Goal: Task Accomplishment & Management: Manage account settings

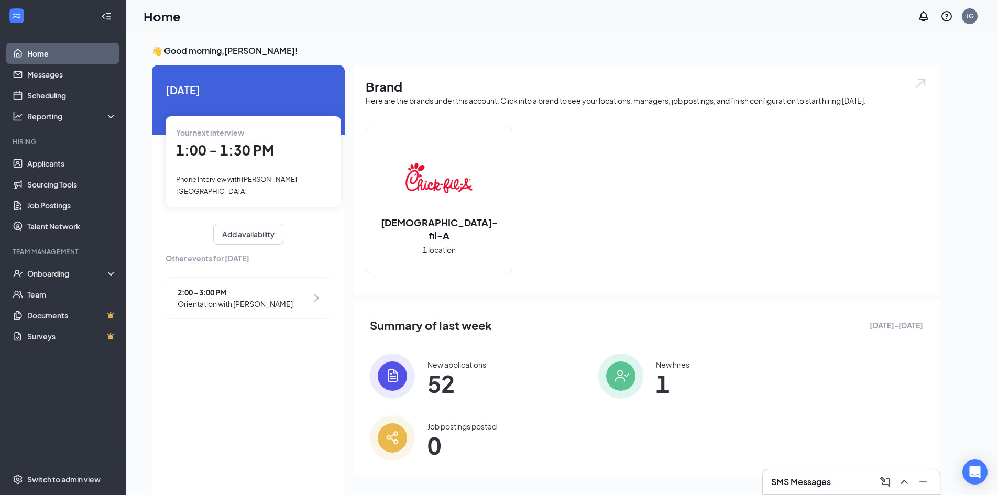
click at [811, 472] on h3 "SMS Messages" at bounding box center [801, 482] width 60 height 12
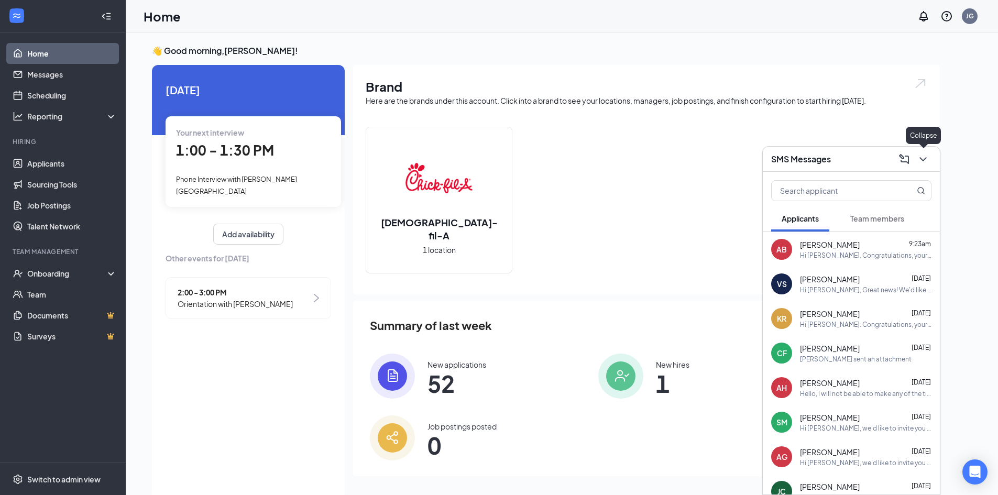
click at [926, 158] on icon "ChevronDown" at bounding box center [923, 159] width 7 height 4
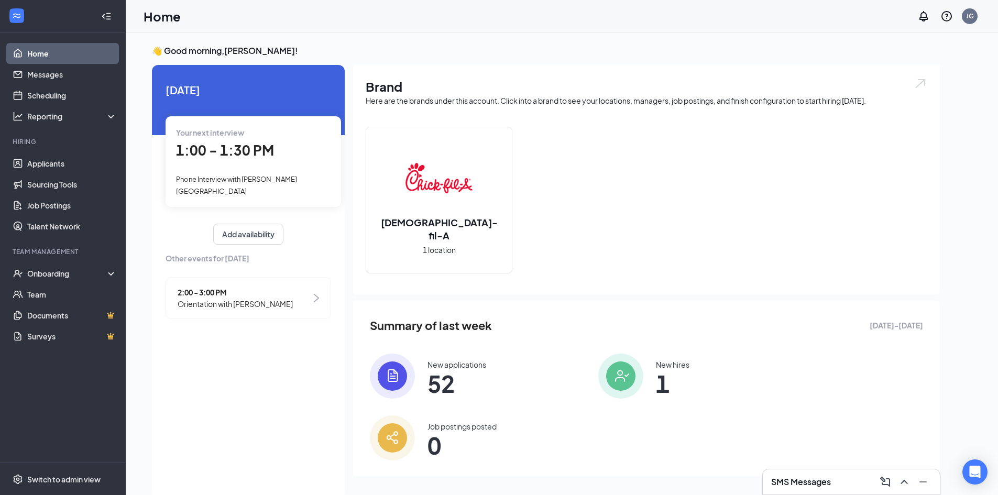
click at [250, 176] on span "Phone Interview with [PERSON_NAME][GEOGRAPHIC_DATA]" at bounding box center [236, 185] width 121 height 20
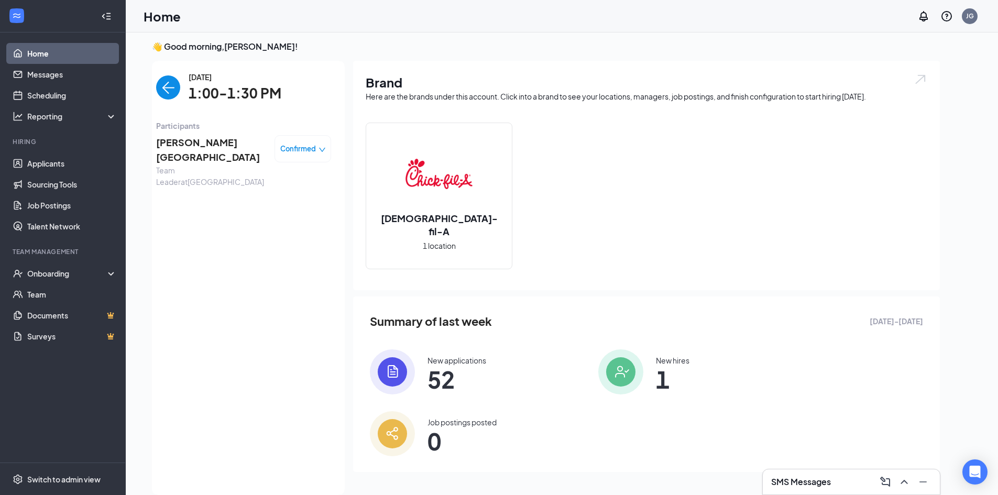
click at [193, 143] on span "[PERSON_NAME][GEOGRAPHIC_DATA]" at bounding box center [211, 150] width 110 height 30
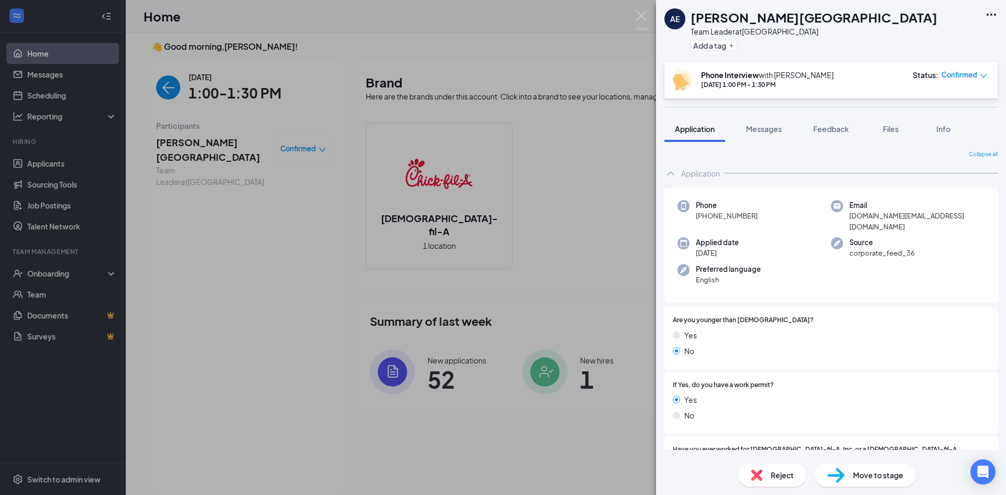
click at [39, 125] on div "AE [PERSON_NAME] Team Leader at [GEOGRAPHIC_DATA] Add a tag Phone Interview wit…" at bounding box center [503, 247] width 1006 height 495
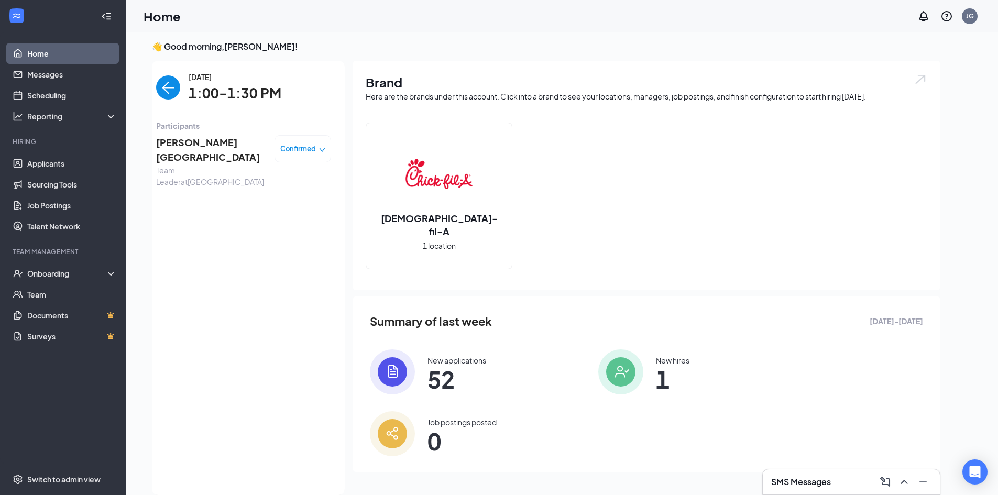
click at [48, 141] on div "Hiring" at bounding box center [64, 141] width 102 height 9
click at [53, 100] on link "Scheduling" at bounding box center [72, 95] width 90 height 21
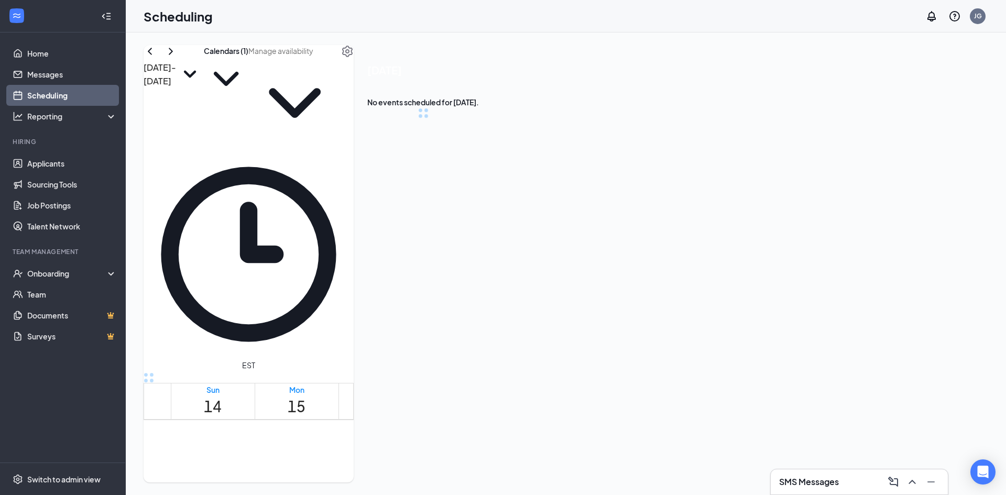
scroll to position [515, 0]
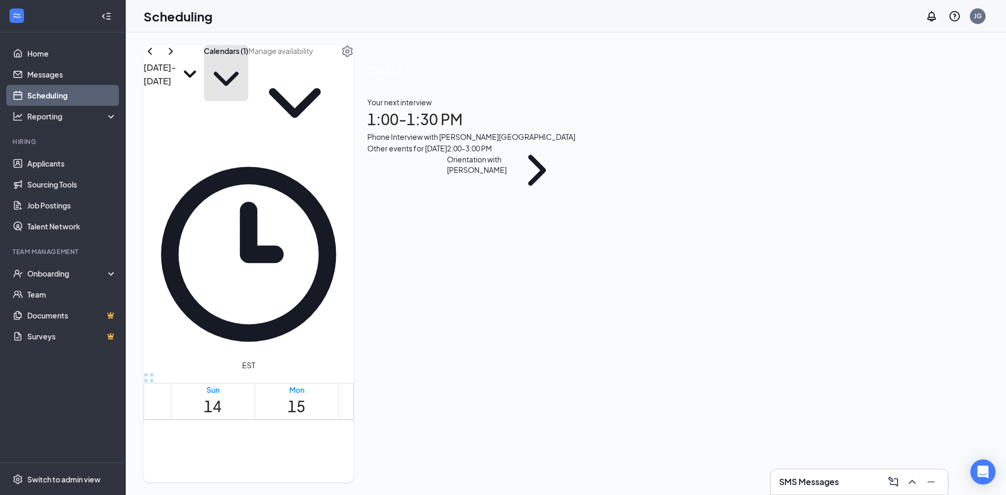
click at [248, 64] on button "Calendars (1)" at bounding box center [226, 73] width 45 height 56
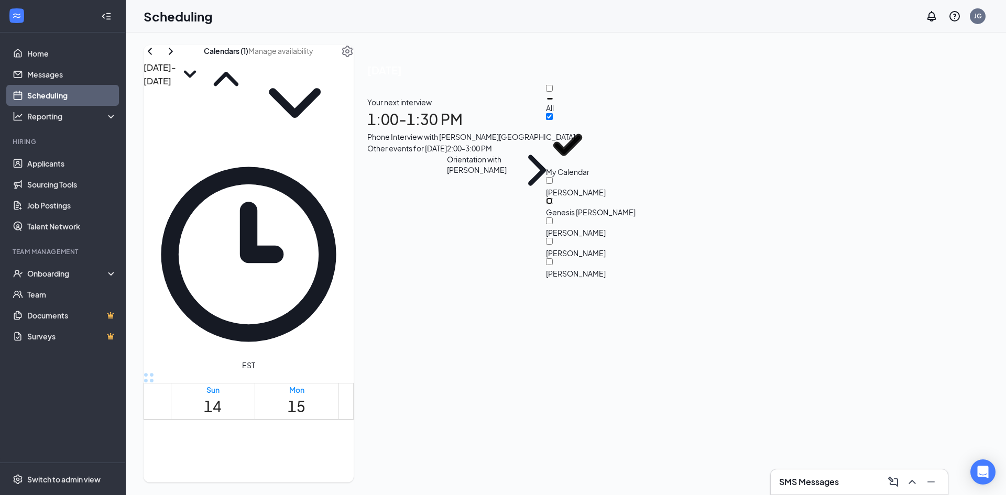
click at [553, 198] on input "Genesis [PERSON_NAME]" at bounding box center [549, 201] width 7 height 7
checkbox input "true"
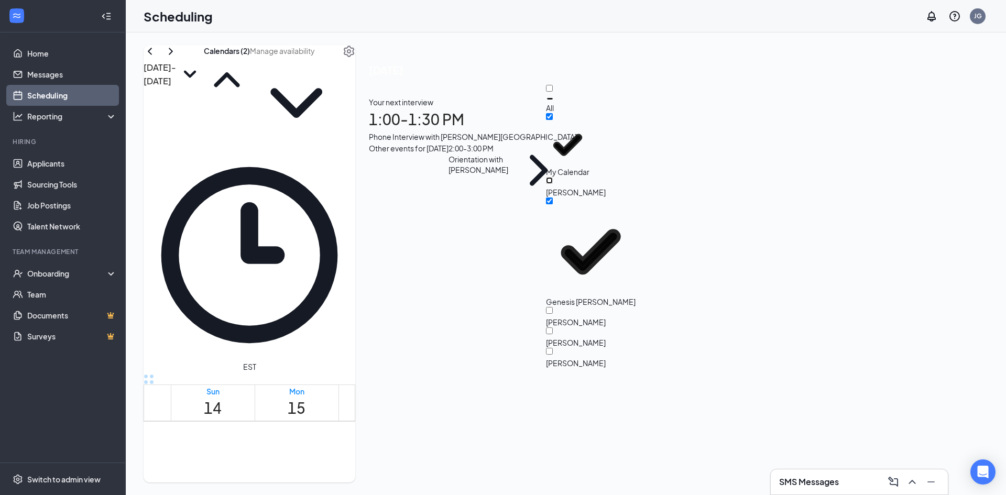
click at [553, 177] on input "[PERSON_NAME]" at bounding box center [549, 180] width 7 height 7
checkbox input "true"
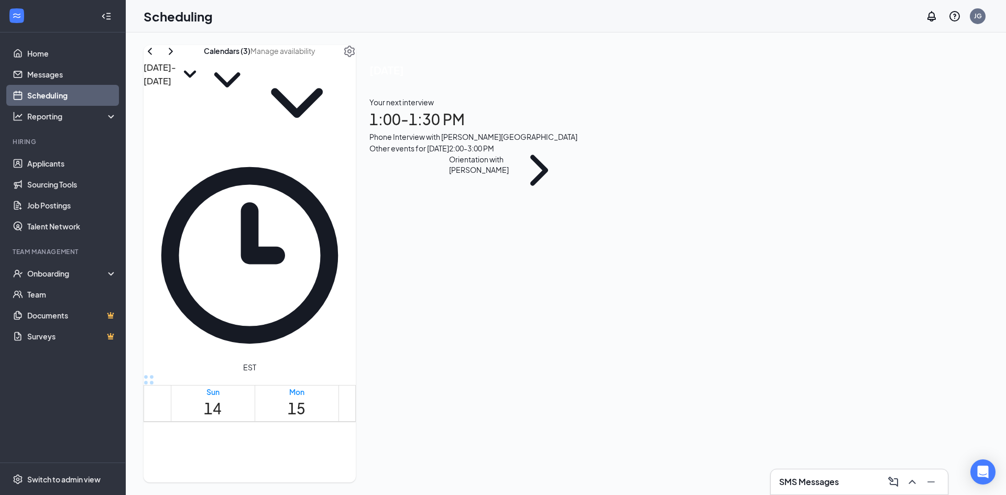
click at [637, 425] on td at bounding box center [464, 431] width 587 height 12
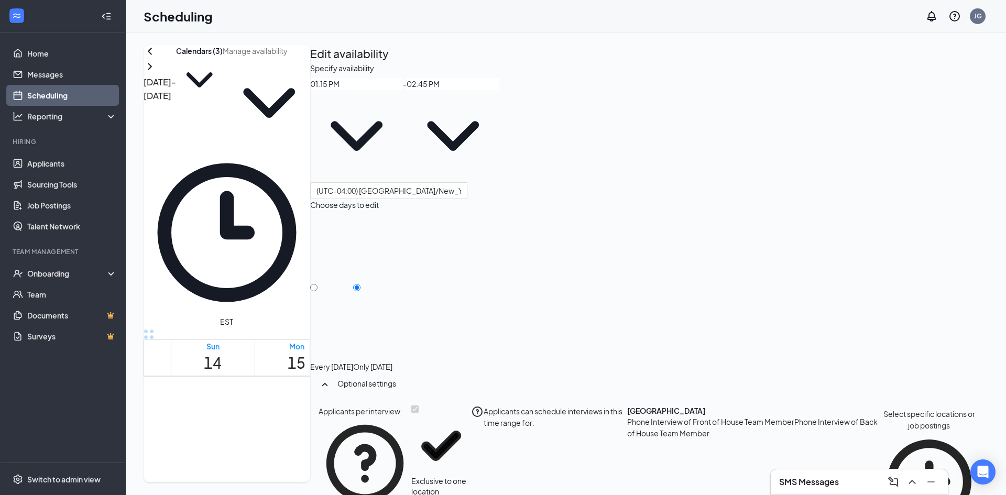
click at [487, 330] on td at bounding box center [464, 324] width 587 height 12
click at [629, 471] on span "1:00-1:15 PM" at bounding box center [620, 486] width 18 height 30
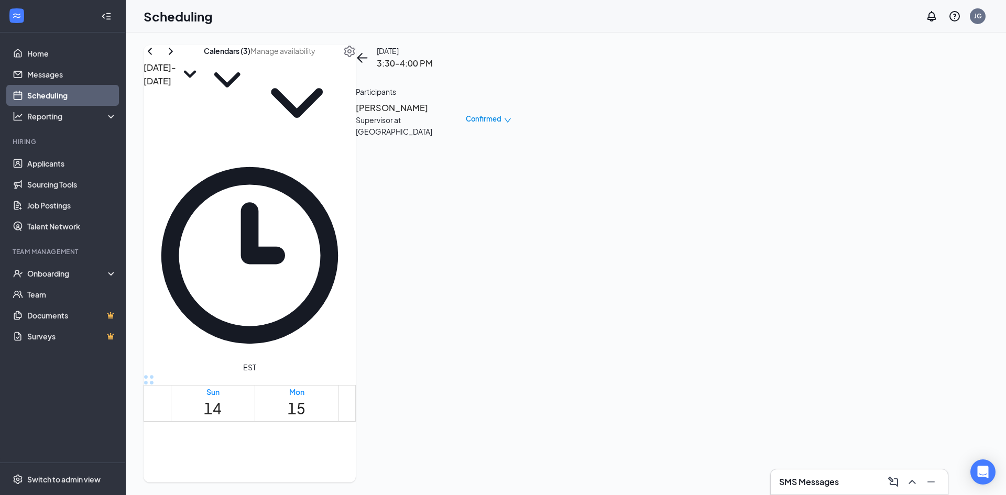
click at [390, 472] on div "1" at bounding box center [399, 490] width 40 height 10
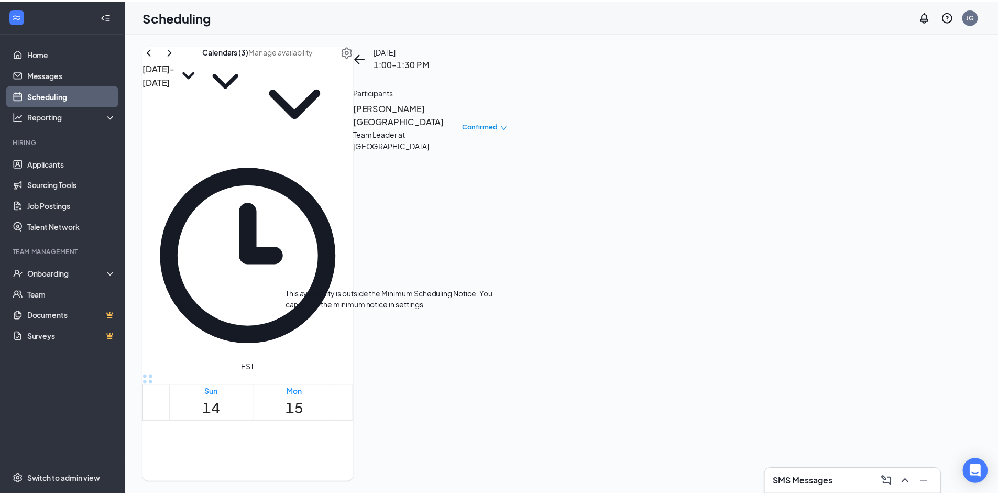
scroll to position [672, 0]
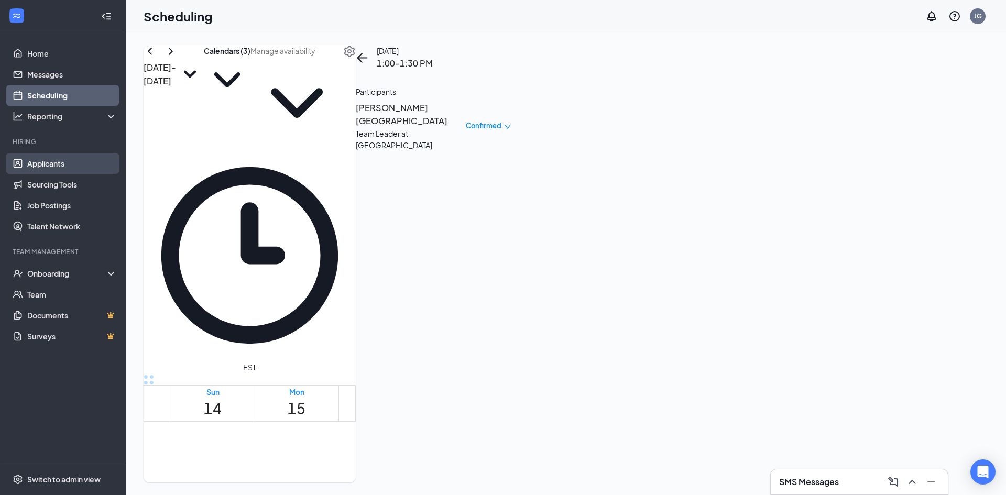
click at [79, 168] on link "Applicants" at bounding box center [72, 163] width 90 height 21
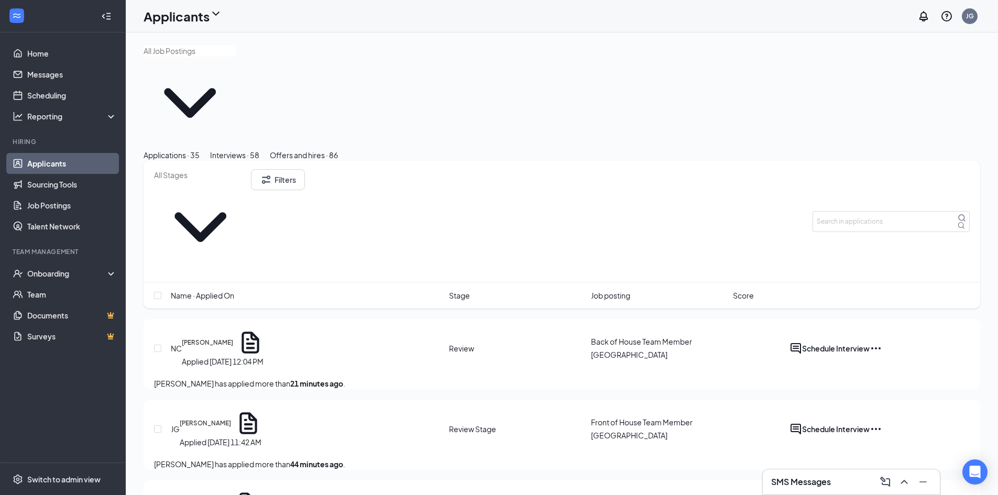
click at [259, 149] on div "Interviews · 58" at bounding box center [234, 155] width 49 height 12
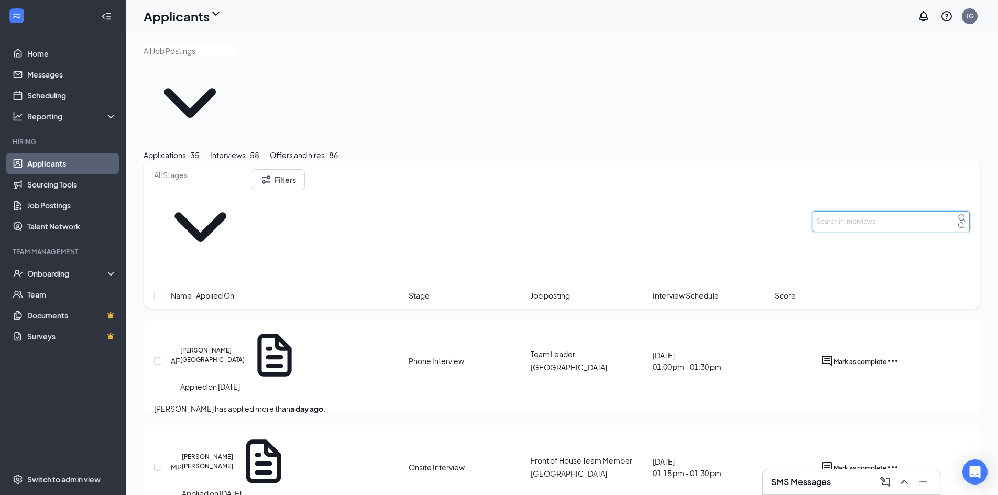
click at [844, 211] on input "text" at bounding box center [891, 221] width 157 height 21
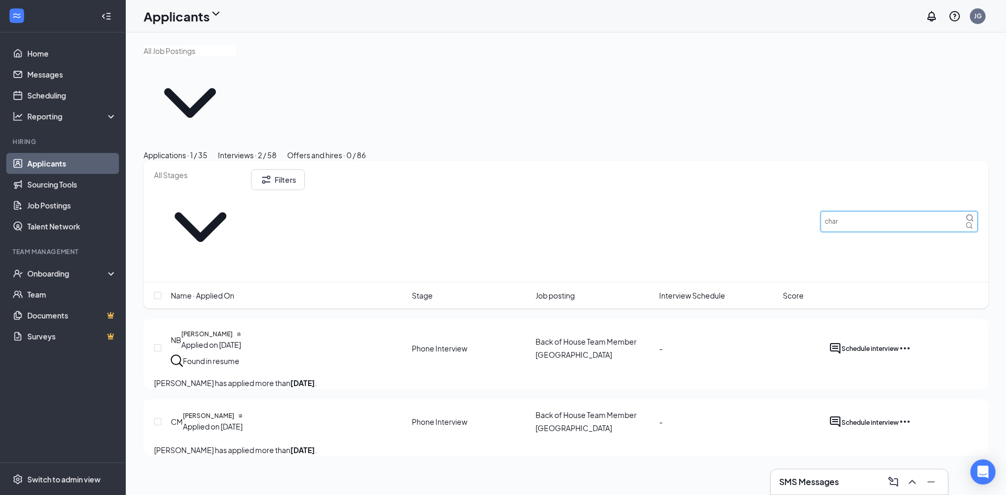
type input "char"
click at [60, 169] on link "Applicants" at bounding box center [72, 163] width 90 height 21
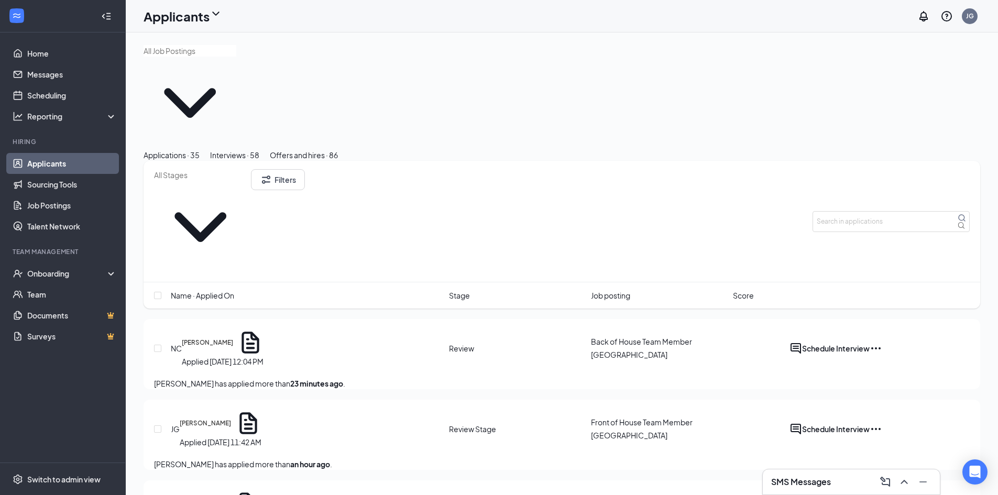
click at [214, 57] on input "text" at bounding box center [190, 51] width 93 height 12
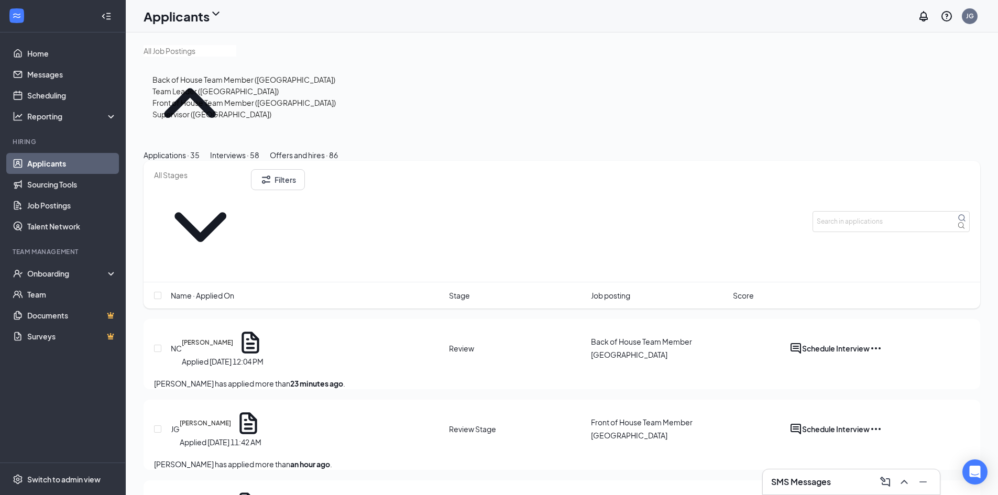
click at [240, 97] on div "Team Leader ([GEOGRAPHIC_DATA])" at bounding box center [215, 91] width 126 height 12
type input "Team Leader ([GEOGRAPHIC_DATA])"
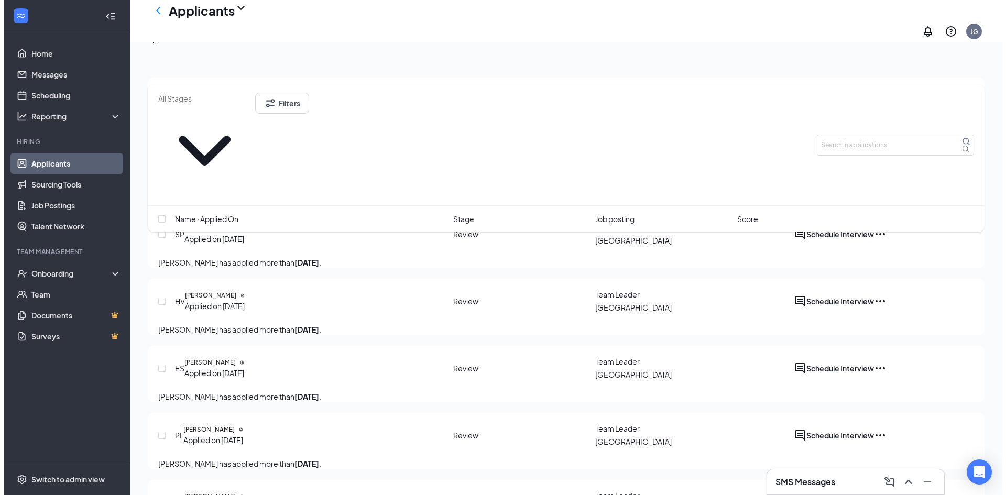
scroll to position [386, 0]
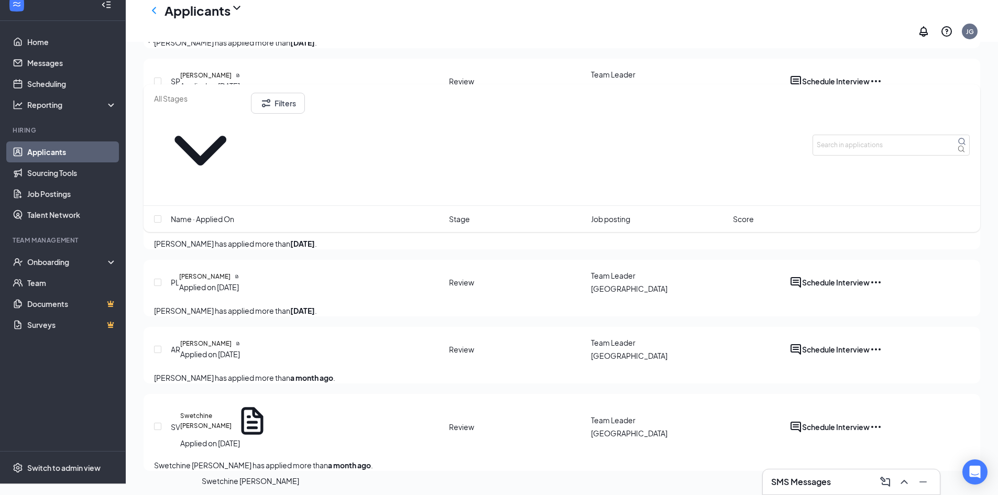
click at [232, 424] on h5 "Swetchine [PERSON_NAME]" at bounding box center [205, 420] width 51 height 19
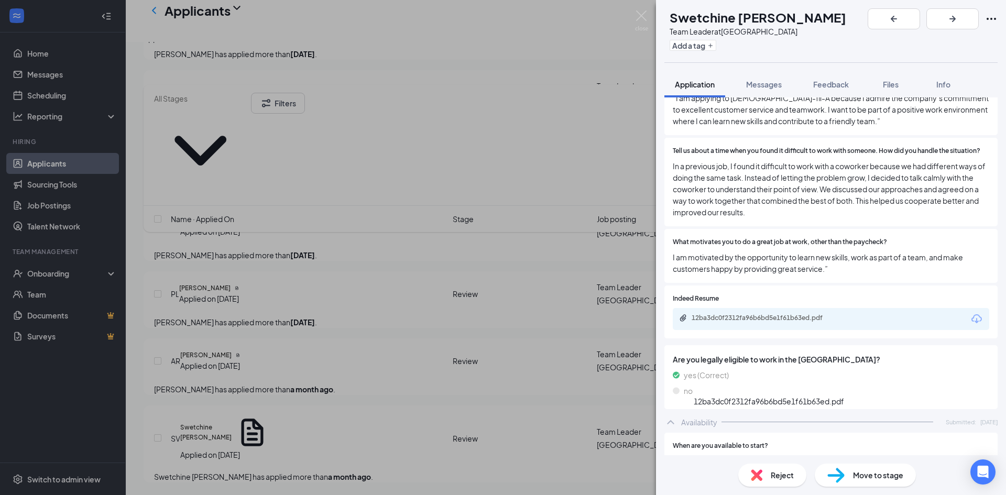
scroll to position [524, 0]
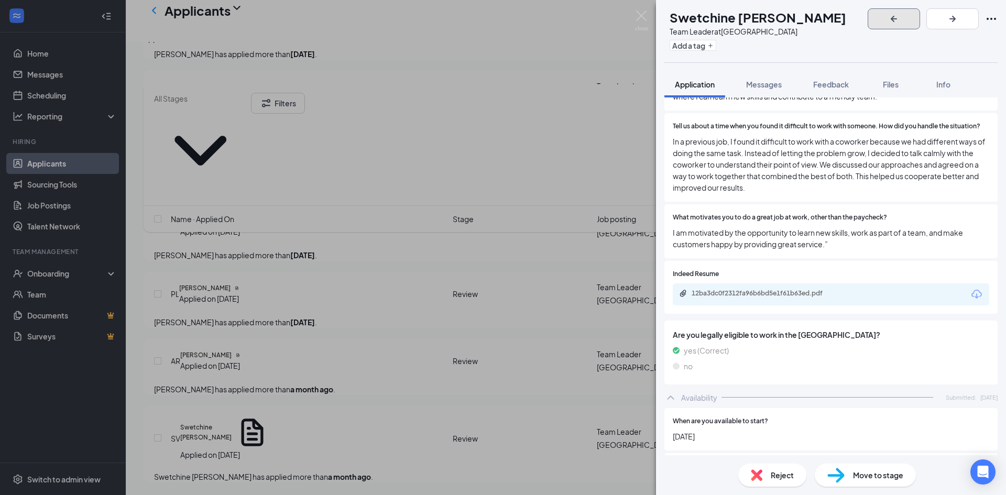
click at [900, 18] on icon "ArrowLeftNew" at bounding box center [894, 19] width 13 height 13
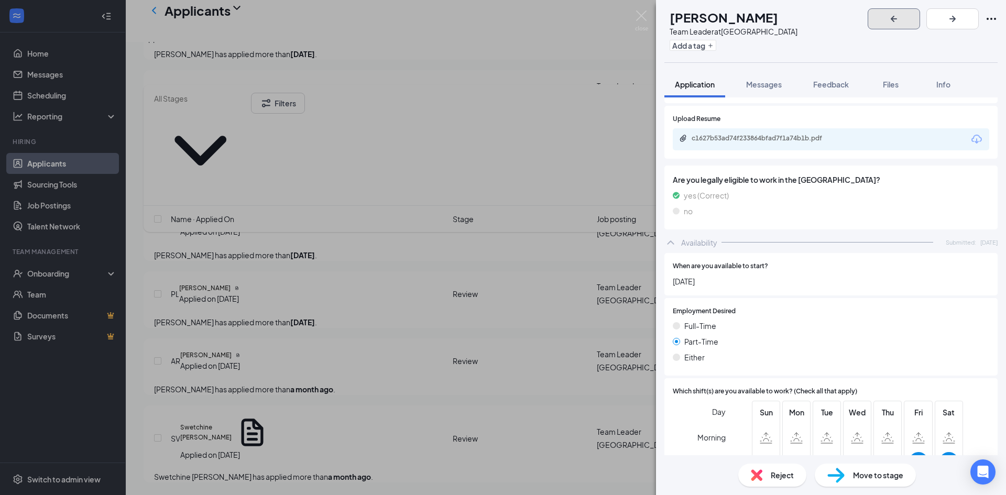
scroll to position [573, 0]
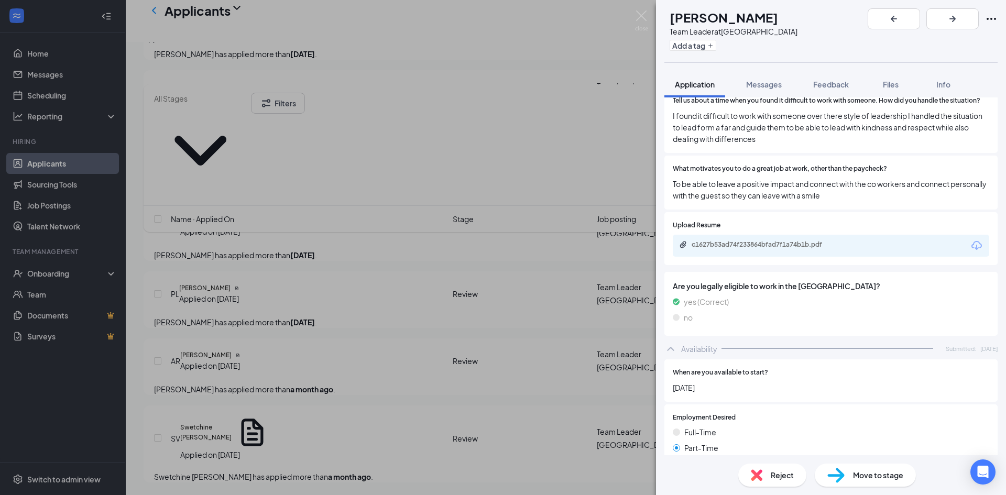
click at [762, 472] on img at bounding box center [757, 475] width 12 height 12
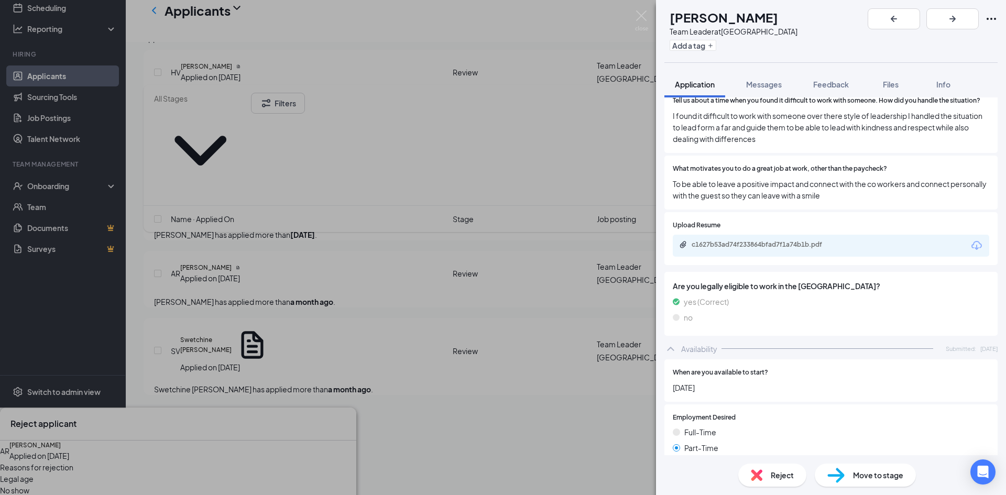
checkbox input "true"
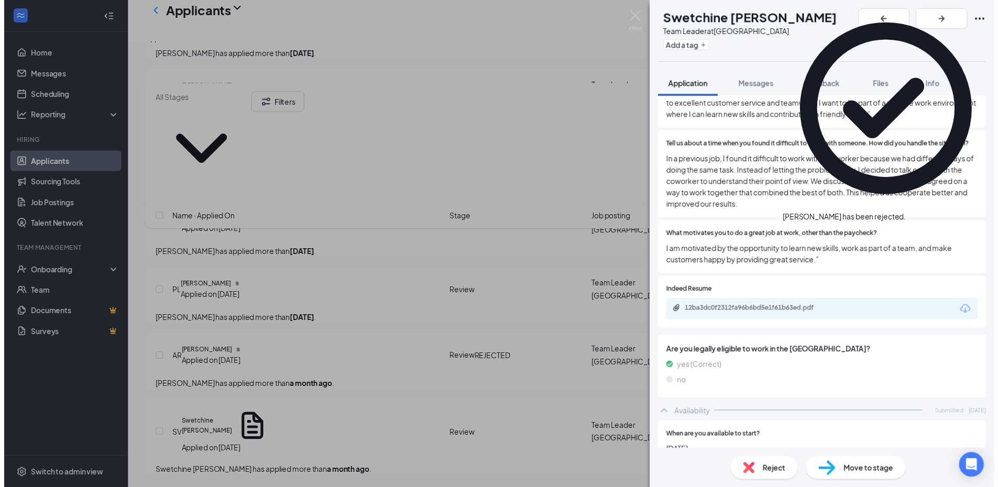
scroll to position [416, 0]
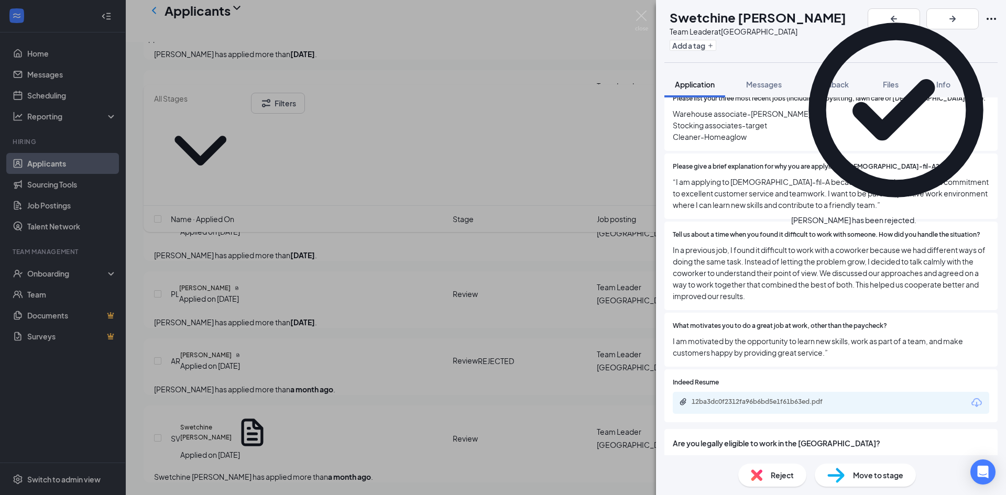
click at [926, 218] on icon "Cross" at bounding box center [923, 221] width 6 height 6
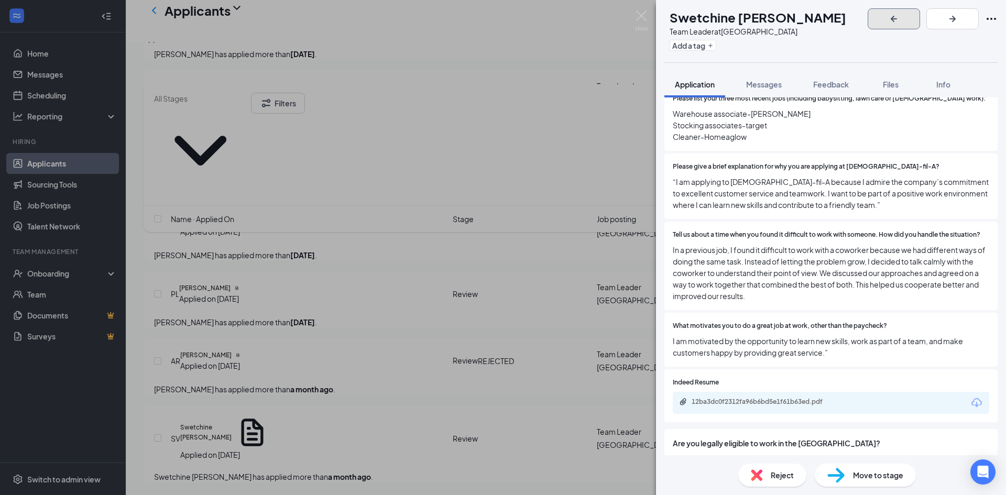
click at [897, 18] on icon "ArrowLeftNew" at bounding box center [894, 19] width 6 height 6
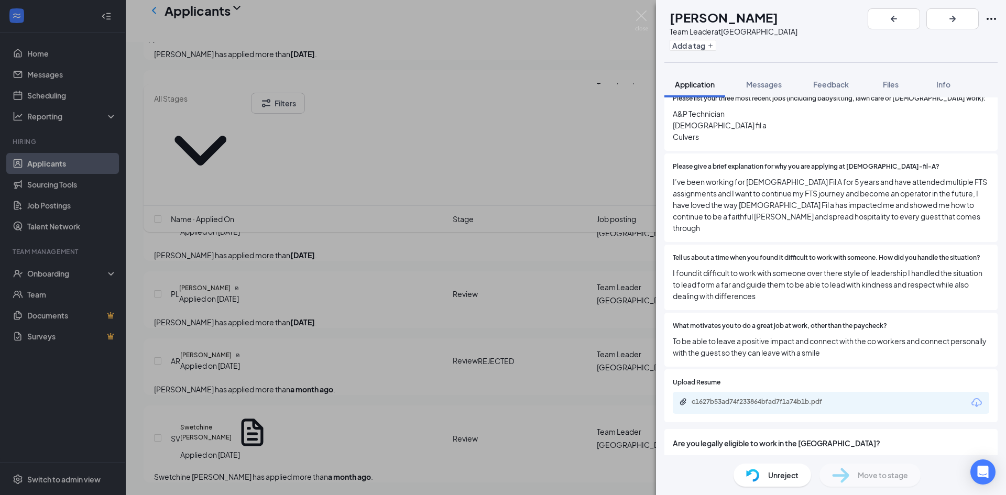
click at [441, 279] on div "AR [PERSON_NAME] Team Leader at [GEOGRAPHIC_DATA] Add a tag Application Message…" at bounding box center [503, 247] width 1006 height 495
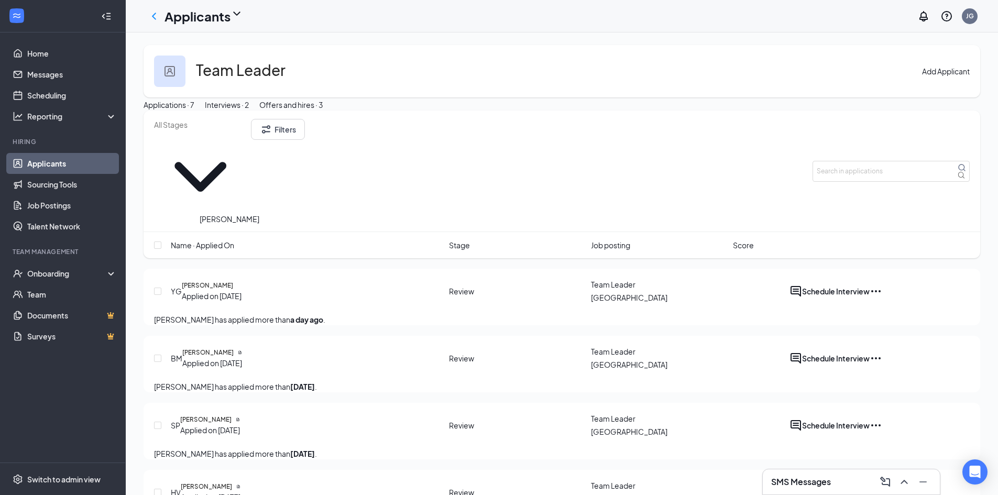
click at [215, 281] on h5 "[PERSON_NAME]" at bounding box center [207, 285] width 51 height 9
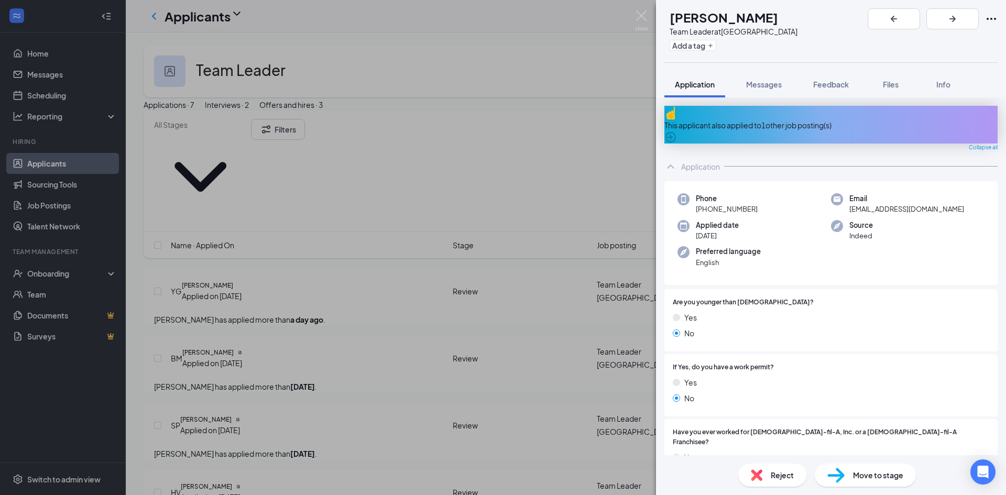
click at [742, 121] on div "This applicant also applied to 1 other job posting(s)" at bounding box center [830, 125] width 333 height 12
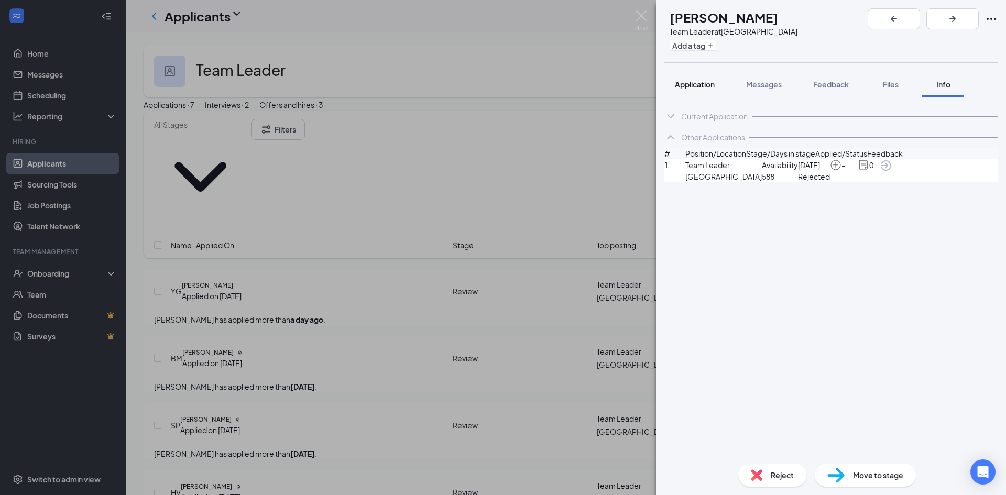
click at [709, 94] on button "Application" at bounding box center [694, 84] width 61 height 26
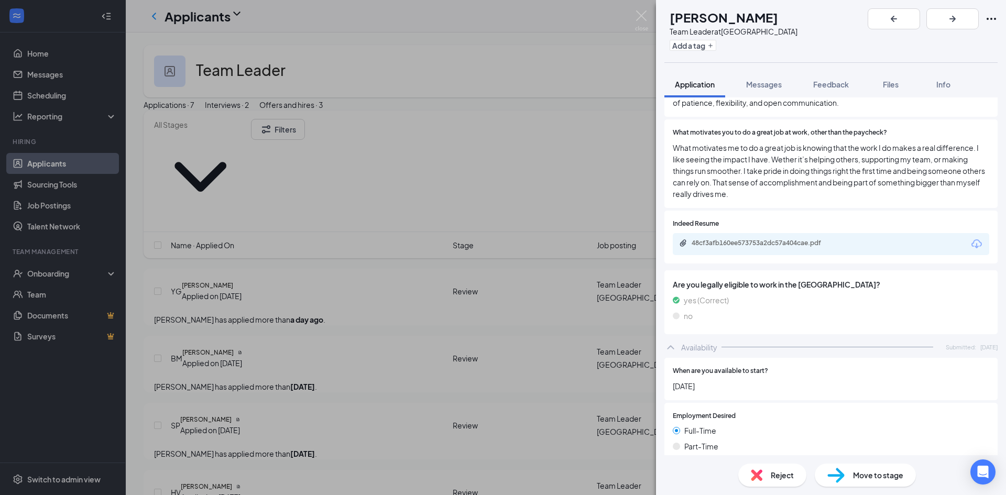
scroll to position [892, 0]
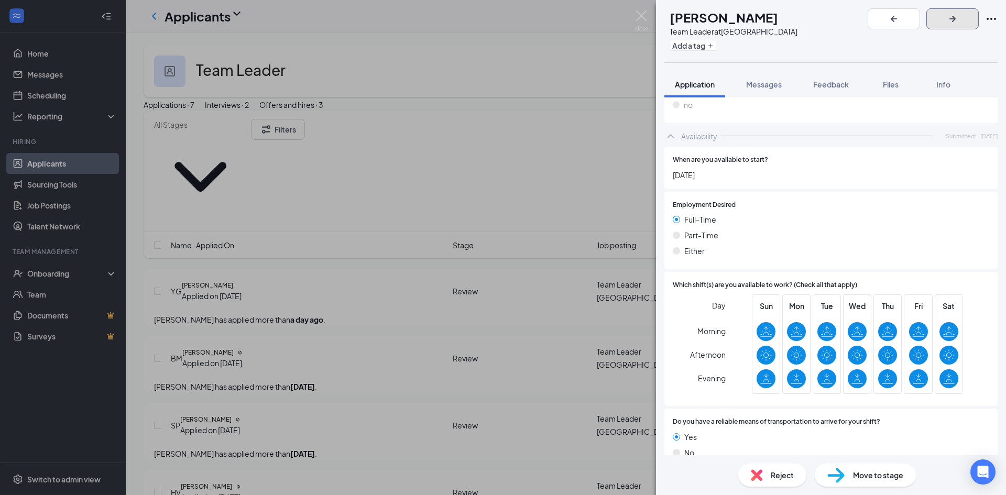
click at [959, 18] on icon "ArrowRight" at bounding box center [952, 19] width 13 height 13
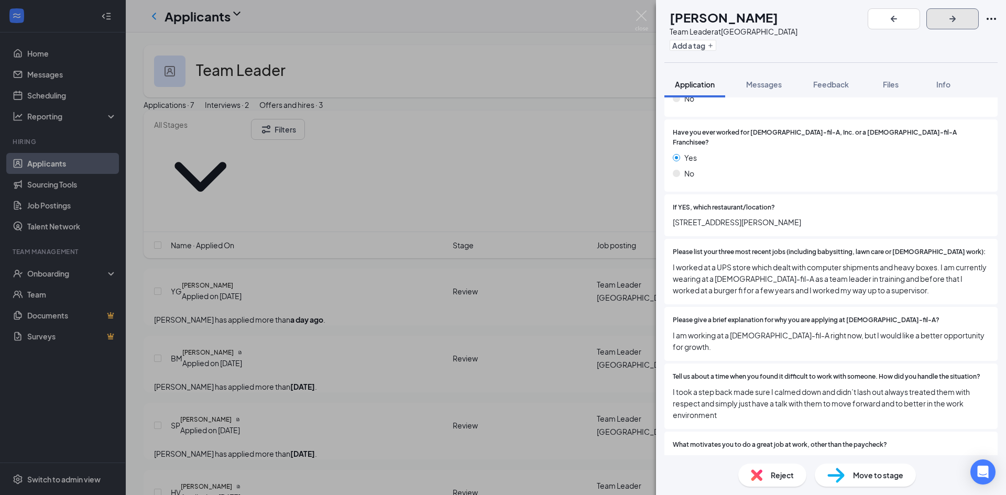
scroll to position [314, 0]
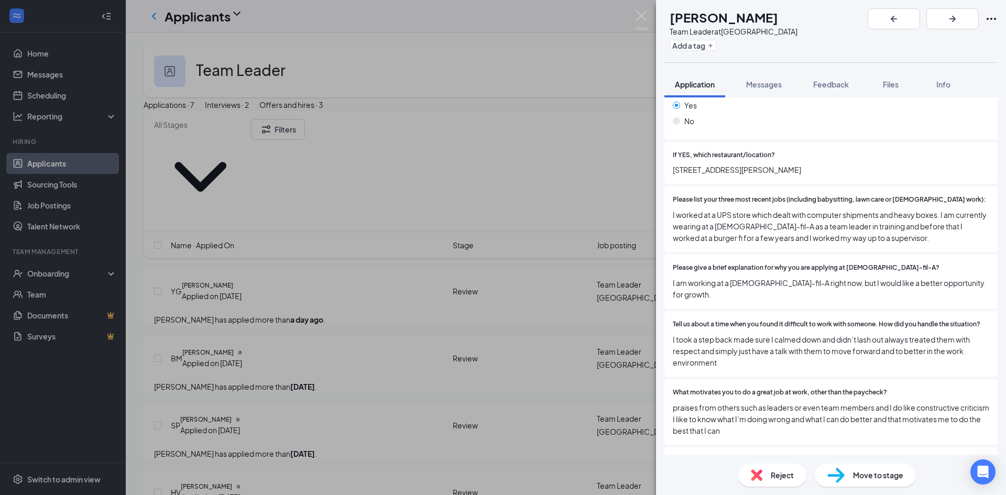
click at [788, 466] on div "Reject" at bounding box center [772, 475] width 68 height 23
checkbox input "true"
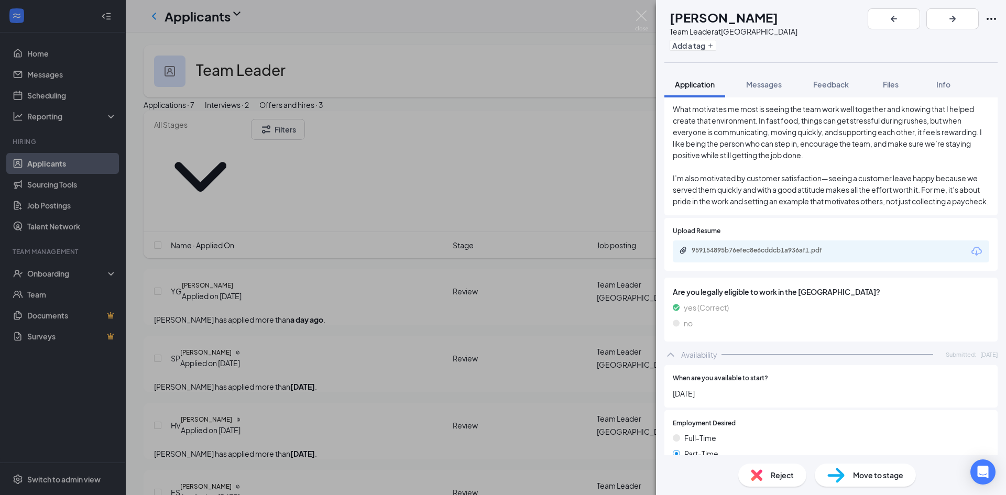
scroll to position [774, 0]
click at [802, 255] on div "959154895b76efec8e6cddcb1a936af1.pdf" at bounding box center [765, 251] width 147 height 8
click at [764, 472] on div "Reject" at bounding box center [772, 475] width 68 height 23
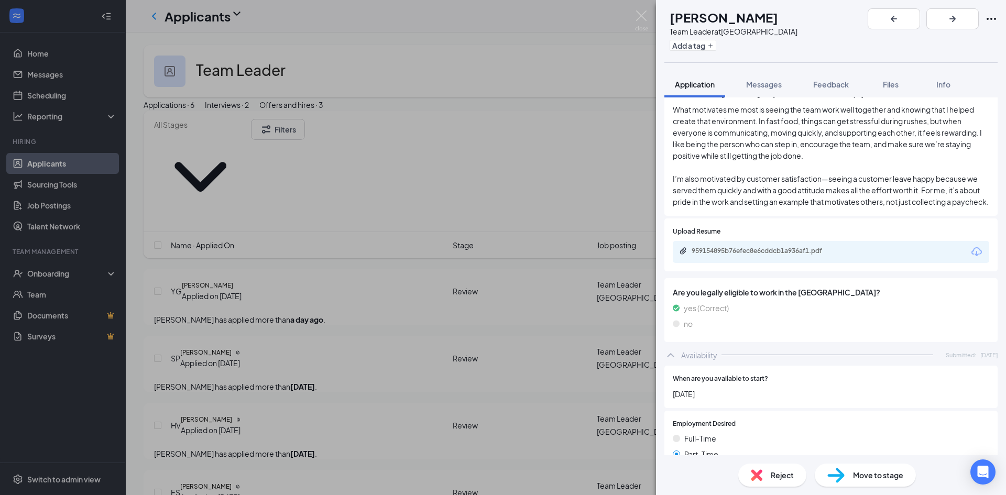
checkbox input "false"
drag, startPoint x: 669, startPoint y: 90, endPoint x: 661, endPoint y: 105, distance: 16.9
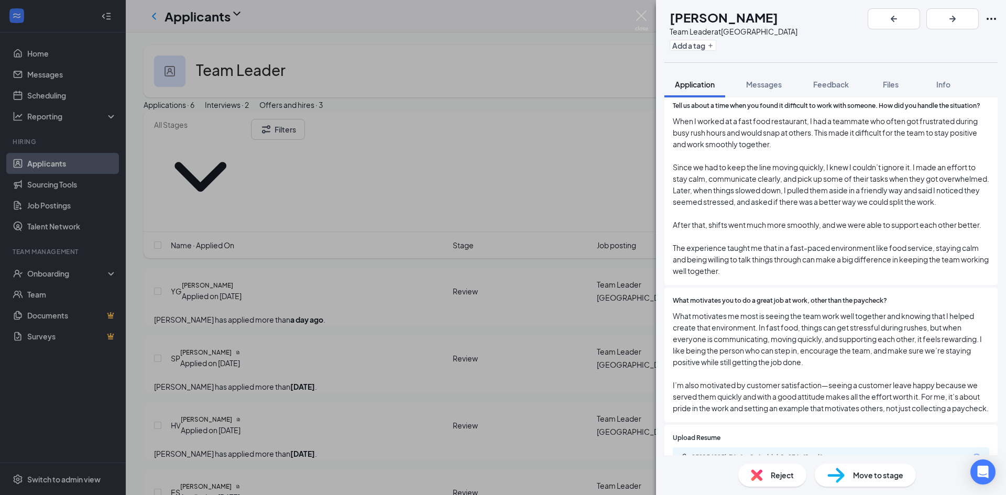
scroll to position [564, 0]
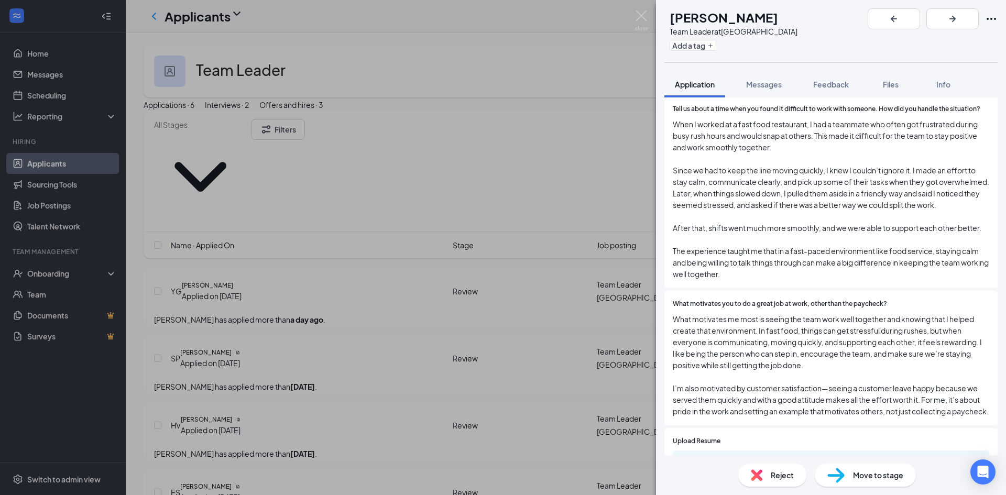
click at [764, 472] on div "Reject" at bounding box center [772, 475] width 68 height 23
checkbox input "true"
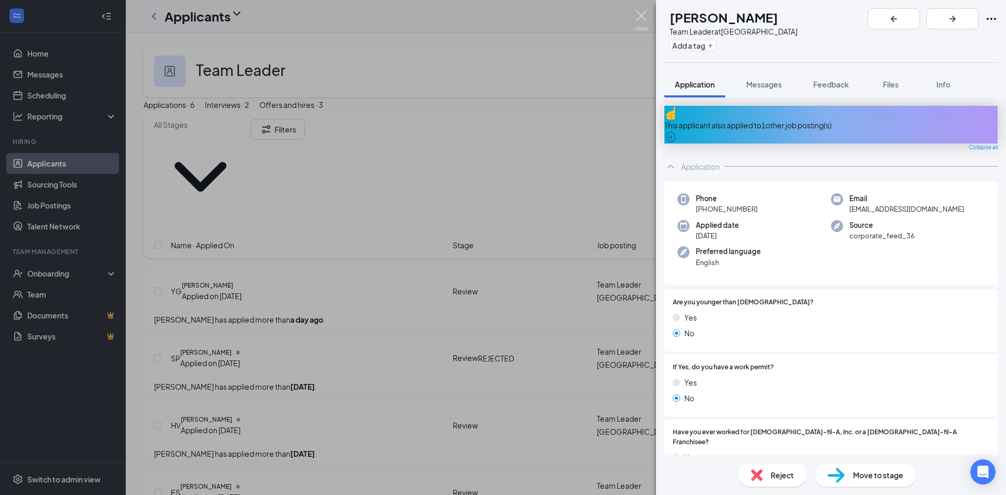
drag, startPoint x: 641, startPoint y: 14, endPoint x: 543, endPoint y: 304, distance: 306.9
click at [641, 14] on img at bounding box center [641, 20] width 13 height 20
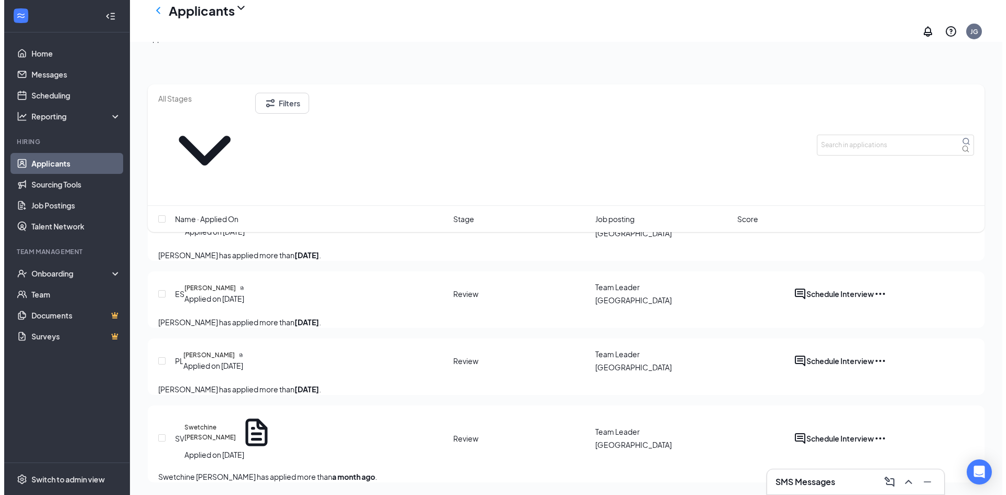
scroll to position [141, 0]
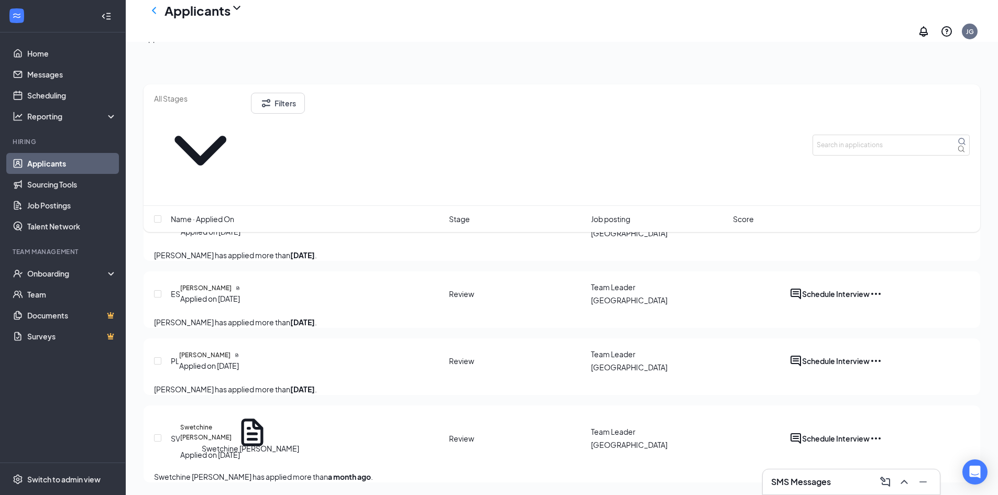
click at [232, 425] on h5 "Swetchine [PERSON_NAME]" at bounding box center [205, 432] width 51 height 19
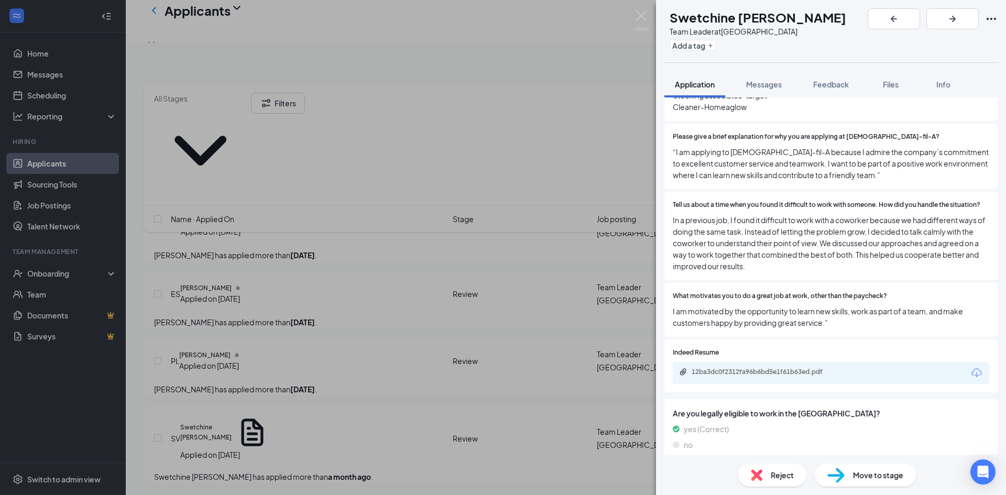
scroll to position [427, 0]
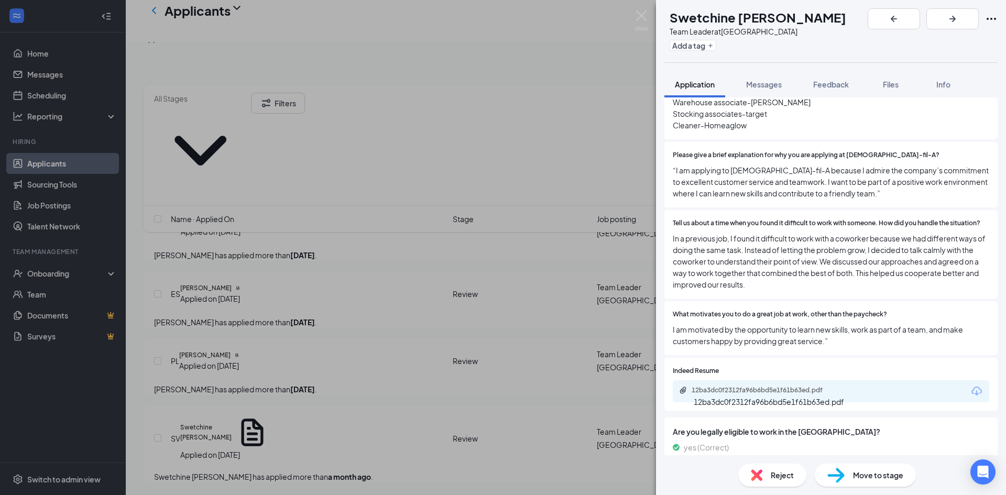
click at [748, 386] on div "12ba3dc0f2312fa96b6bd5e1f61b63ed.pdf" at bounding box center [764, 391] width 170 height 10
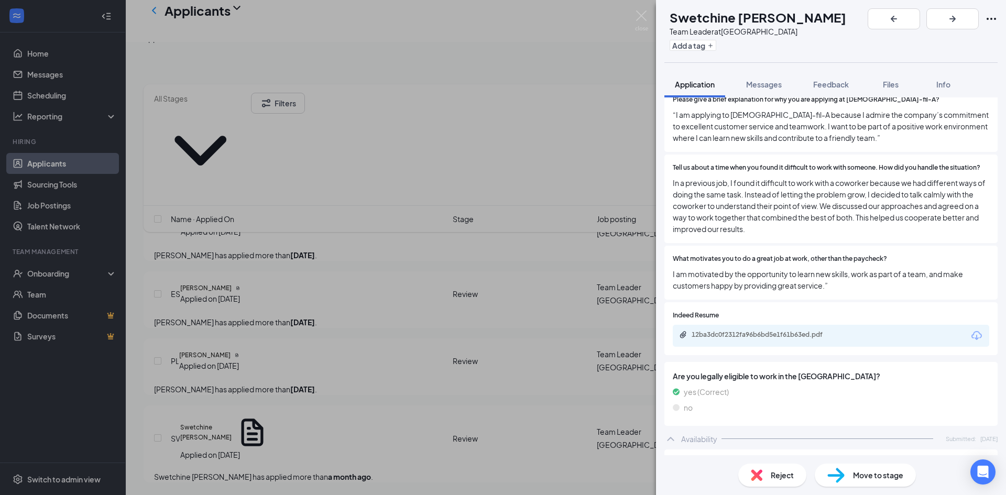
scroll to position [479, 0]
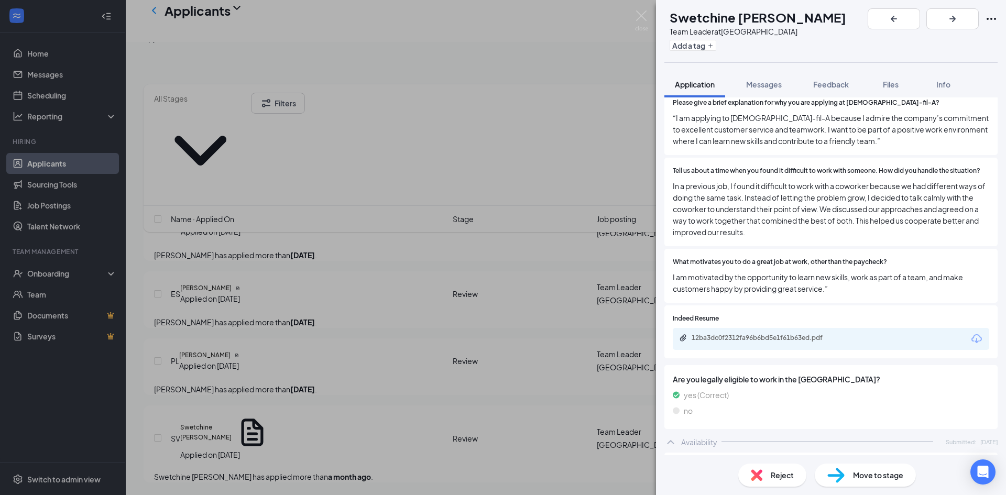
click at [793, 472] on span "Reject" at bounding box center [782, 475] width 23 height 12
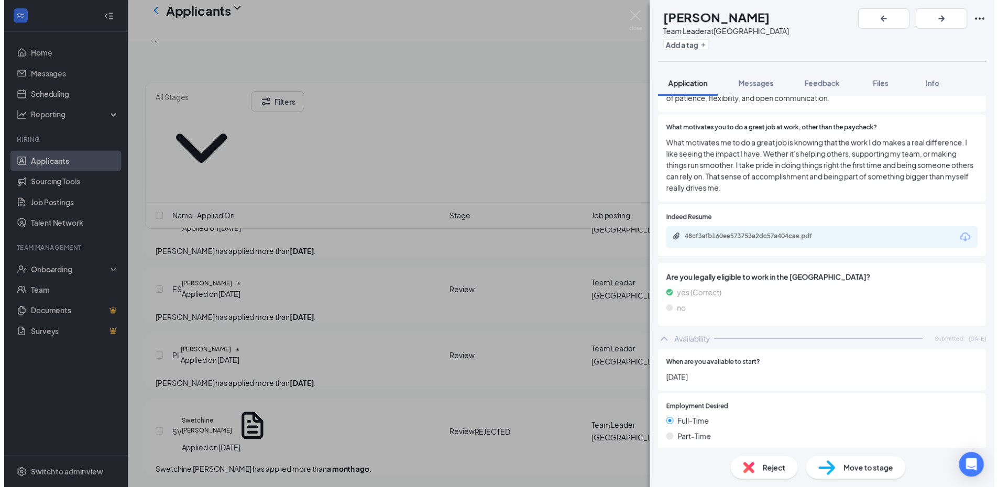
scroll to position [718, 0]
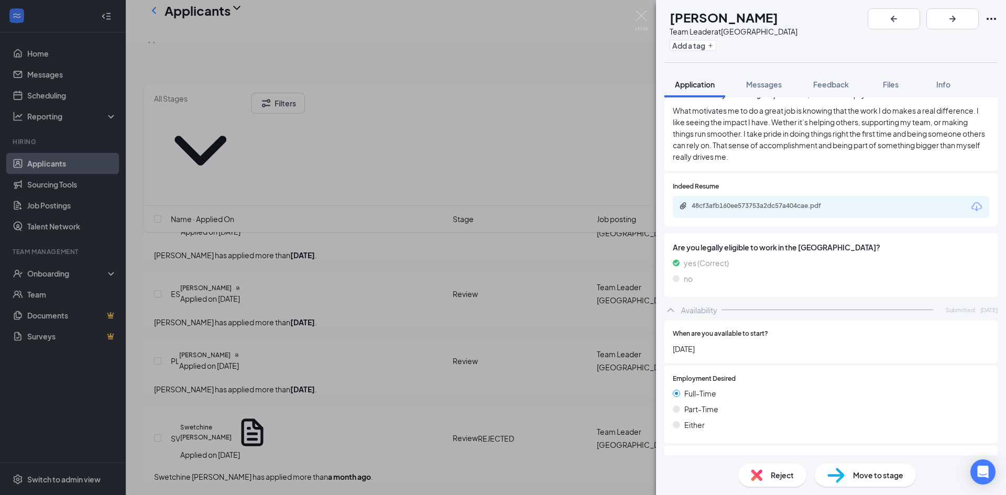
click at [524, 253] on div "YG [PERSON_NAME] Team Leader at [GEOGRAPHIC_DATA] Add a tag Application Message…" at bounding box center [503, 247] width 1006 height 495
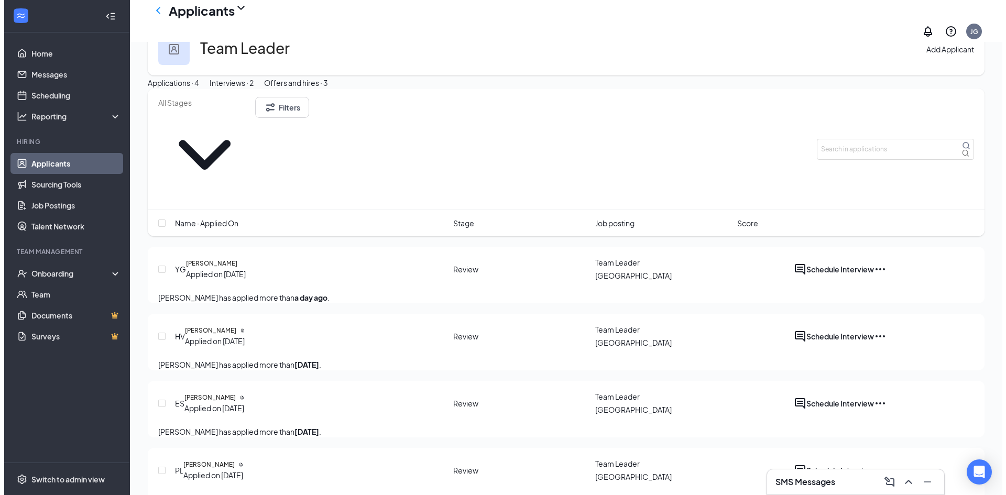
scroll to position [59, 0]
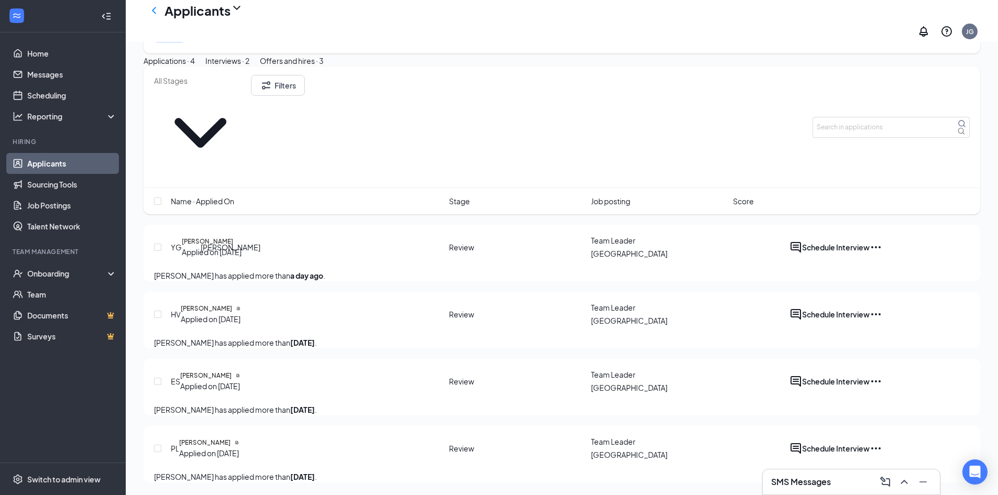
click at [222, 304] on h5 "[PERSON_NAME]" at bounding box center [206, 308] width 51 height 9
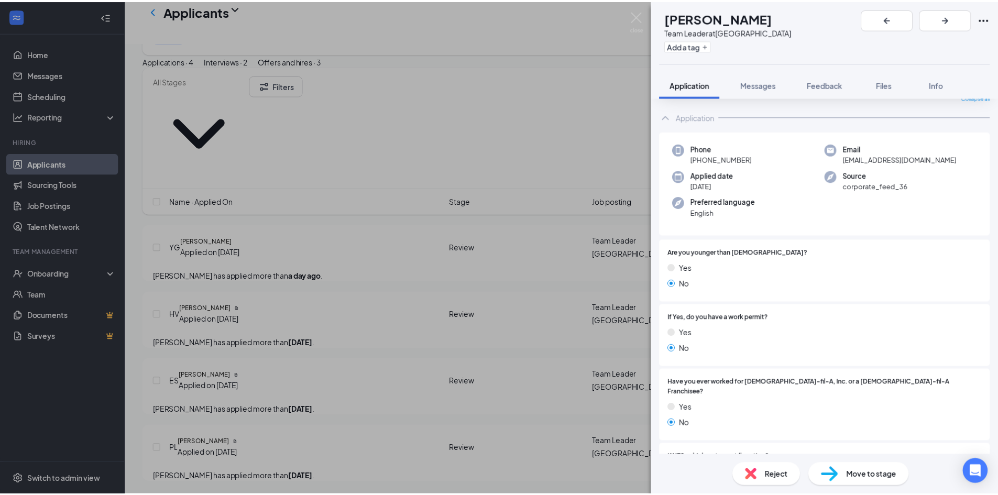
scroll to position [157, 0]
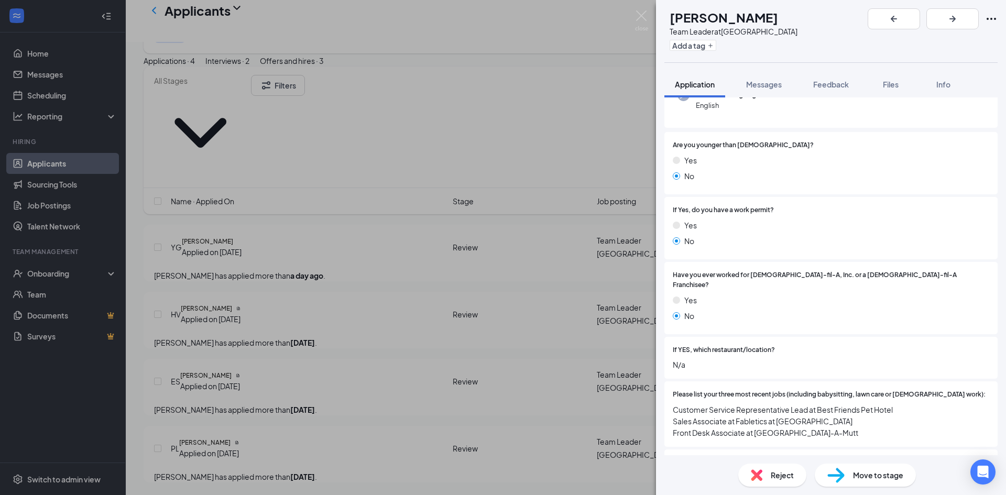
click at [644, 252] on div "HV [PERSON_NAME] Team Leader at [GEOGRAPHIC_DATA] Add a tag Application Message…" at bounding box center [503, 247] width 1006 height 495
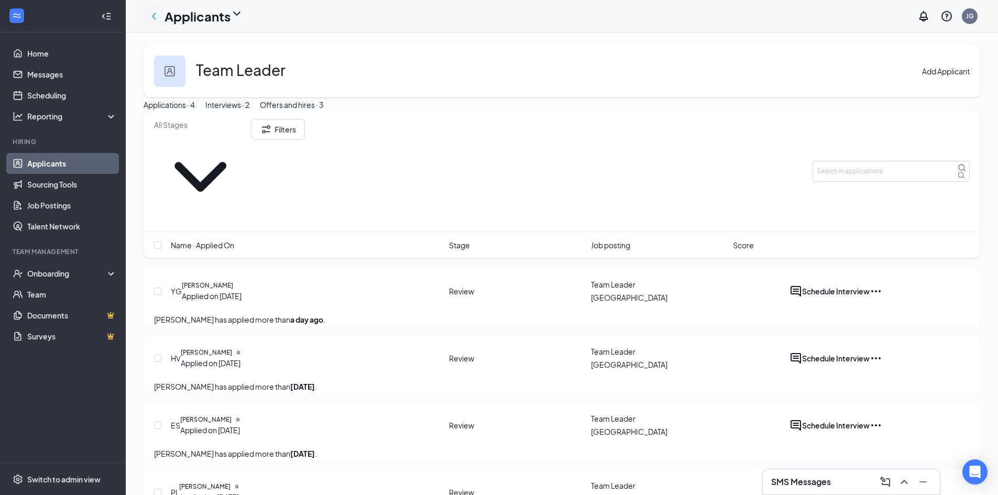
click at [152, 21] on icon "ChevronLeft" at bounding box center [154, 16] width 13 height 13
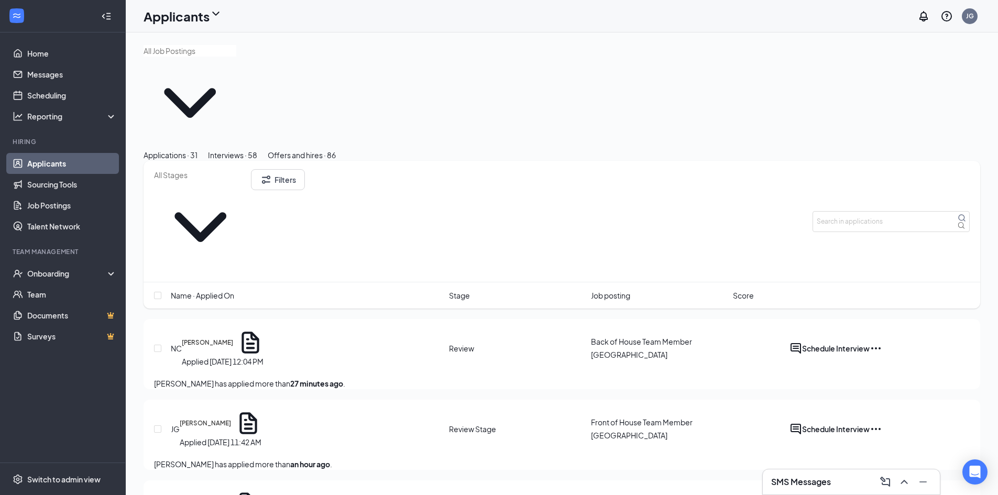
click at [204, 57] on input "text" at bounding box center [190, 51] width 93 height 12
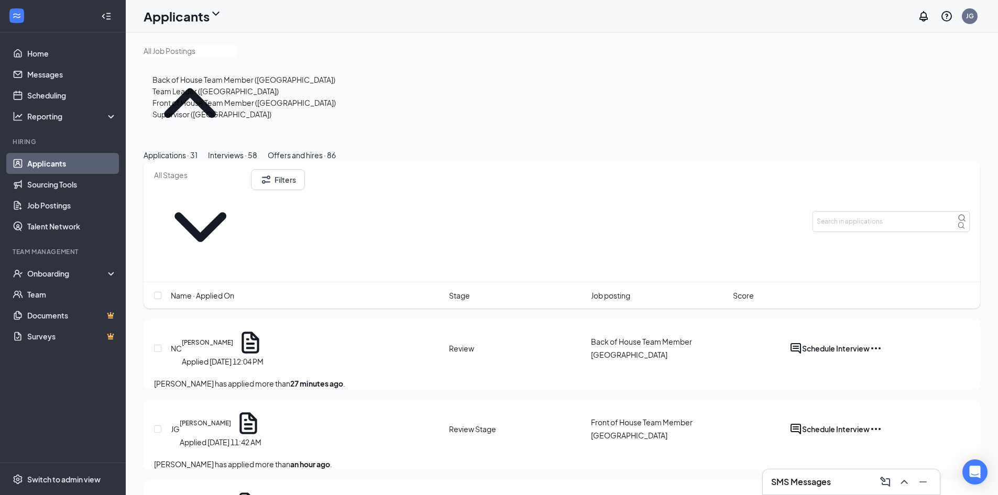
click at [207, 120] on div "Supervisor ([GEOGRAPHIC_DATA])" at bounding box center [243, 114] width 183 height 12
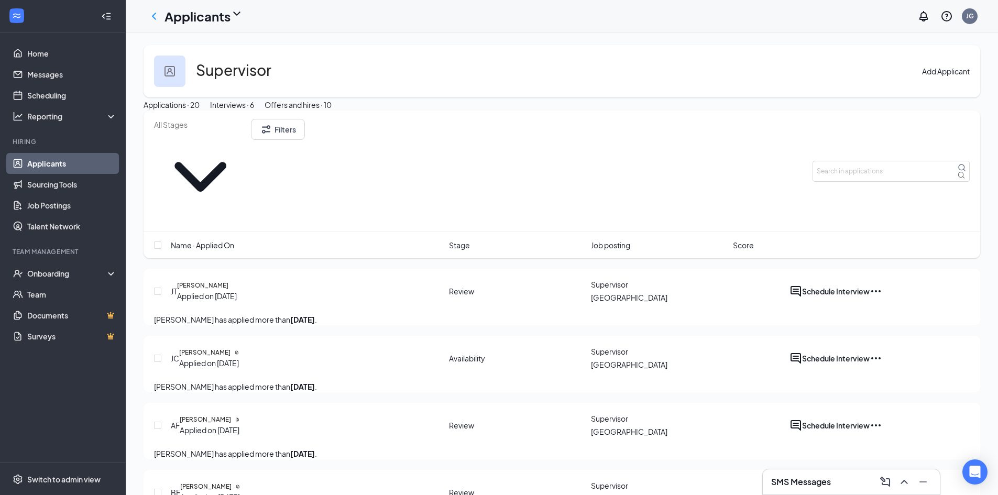
click at [816, 472] on h3 "SMS Messages" at bounding box center [801, 482] width 60 height 12
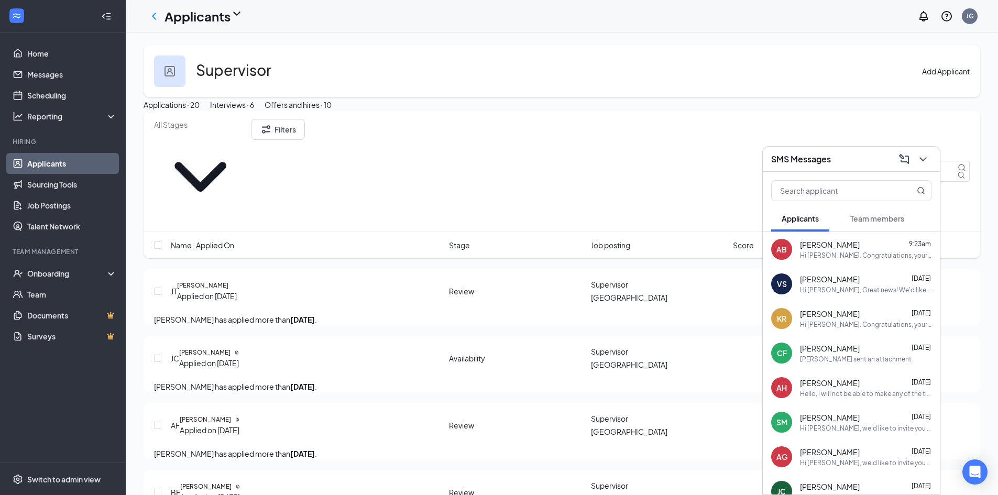
click at [845, 217] on button "Team members" at bounding box center [877, 218] width 75 height 26
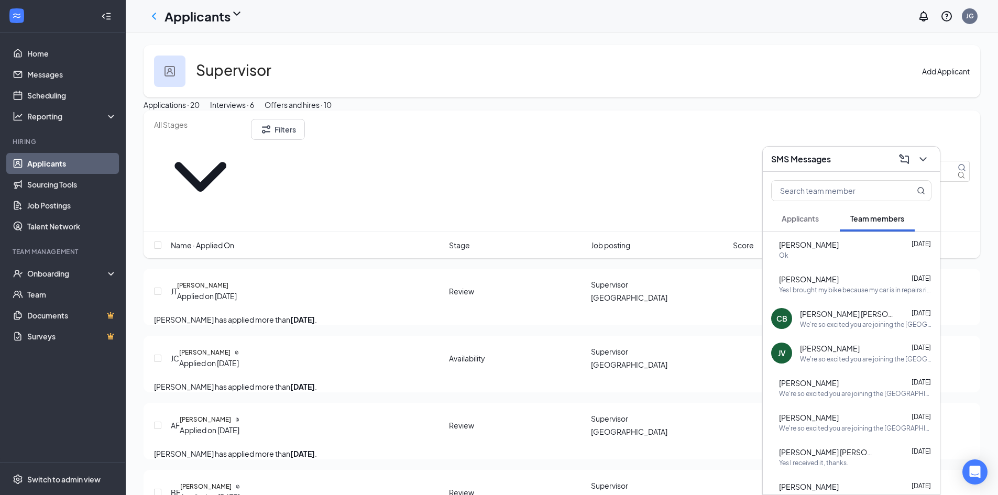
click at [759, 217] on div "Filters Name · Applied On Stage Job posting Score" at bounding box center [562, 190] width 837 height 158
click at [777, 215] on button "Applicants" at bounding box center [800, 218] width 58 height 26
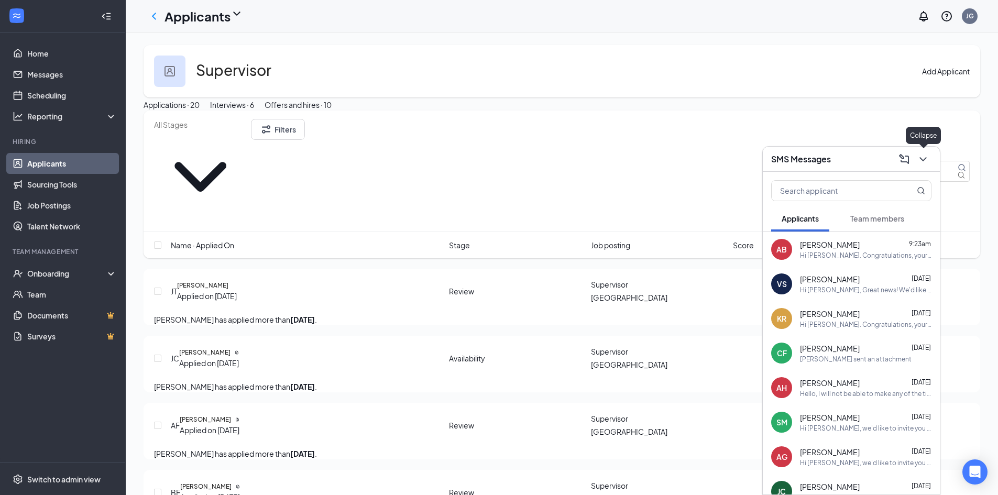
click at [927, 159] on icon "ChevronDown" at bounding box center [923, 159] width 13 height 13
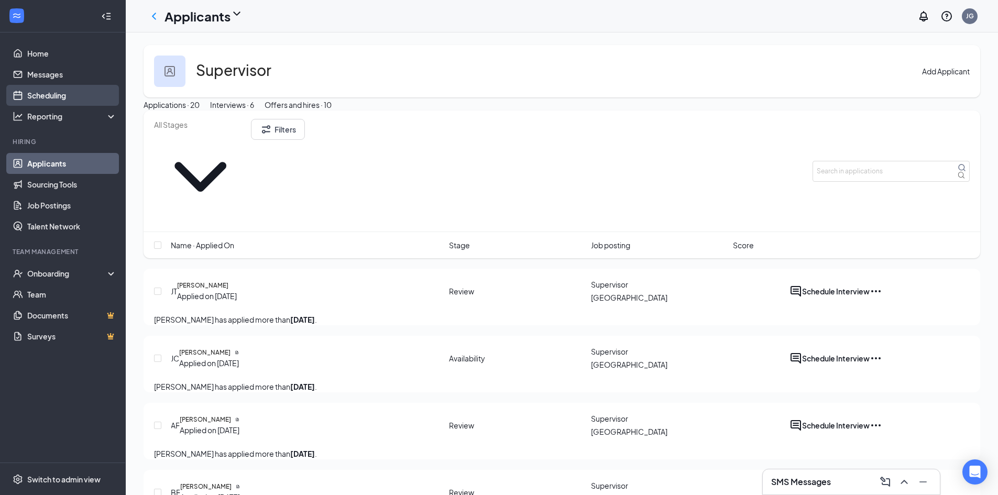
click at [57, 93] on link "Scheduling" at bounding box center [72, 95] width 90 height 21
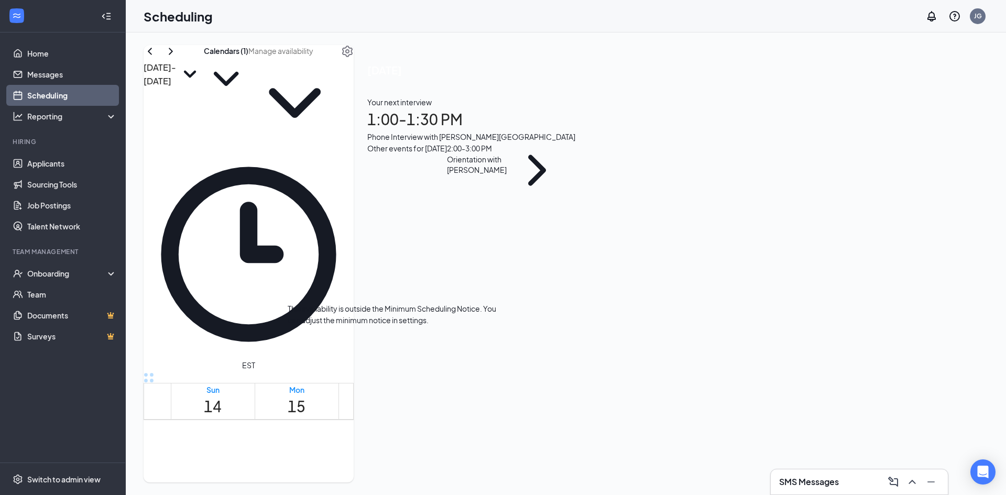
scroll to position [777, 0]
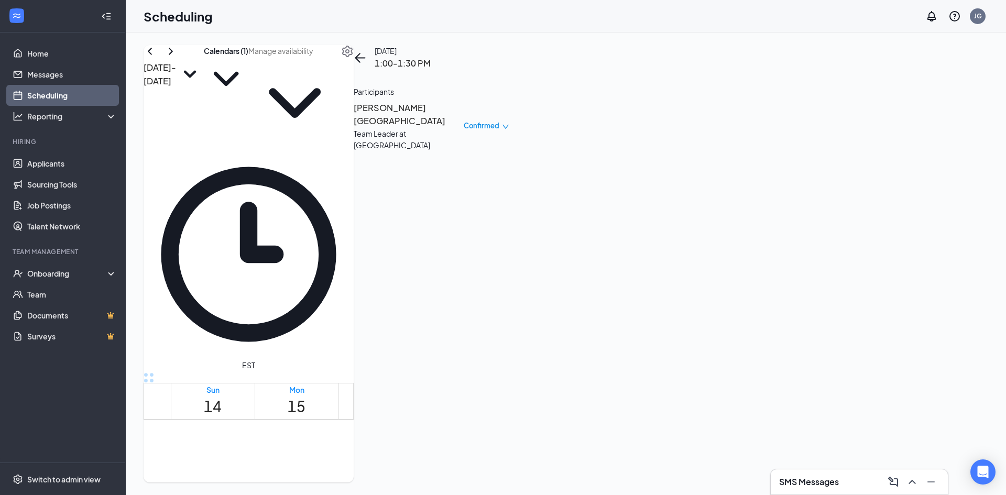
click at [464, 115] on h3 "[PERSON_NAME][GEOGRAPHIC_DATA]" at bounding box center [409, 114] width 110 height 27
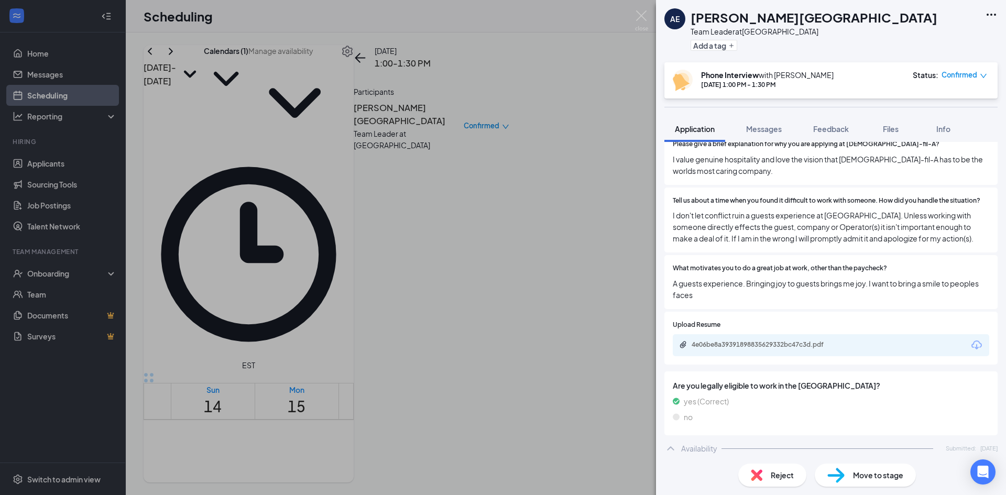
scroll to position [466, 0]
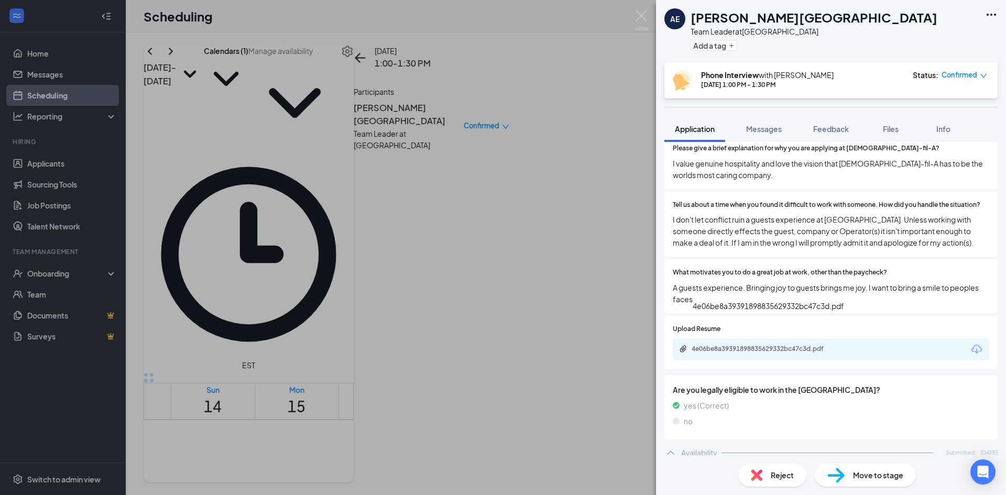
click at [782, 345] on div "4e06be8a39391898835629332bc47c3d.pdf" at bounding box center [765, 349] width 147 height 8
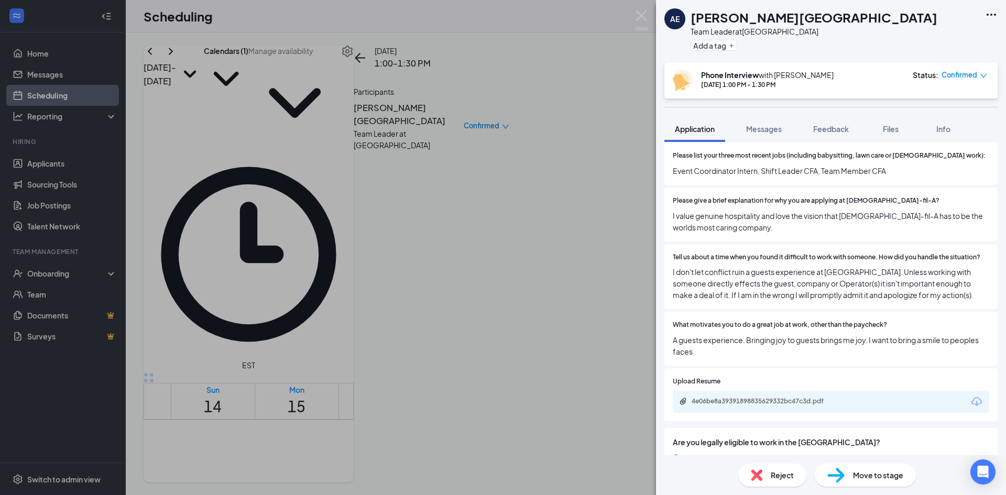
scroll to position [519, 0]
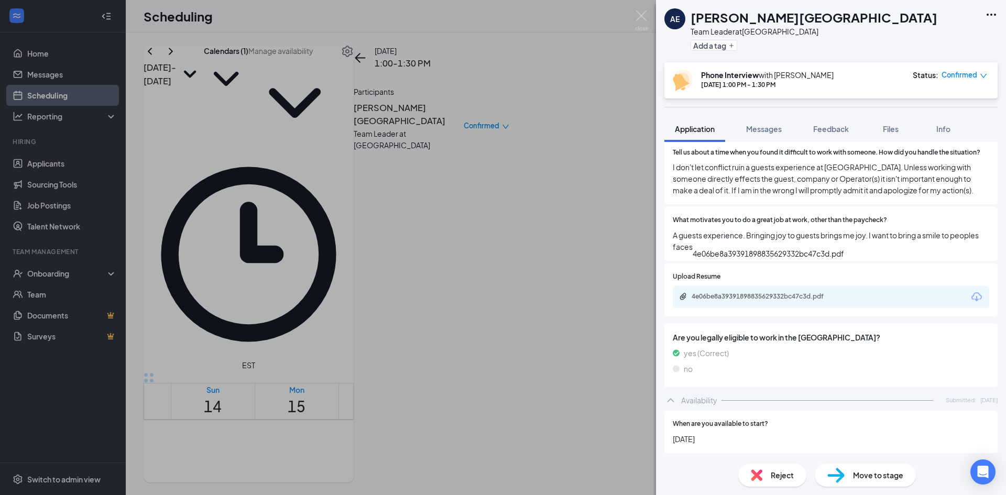
click at [789, 264] on div "4e06be8a39391898835629332bc47c3d.pdf" at bounding box center [768, 256] width 151 height 16
click at [788, 292] on div "4e06be8a39391898835629332bc47c3d.pdf" at bounding box center [765, 296] width 147 height 8
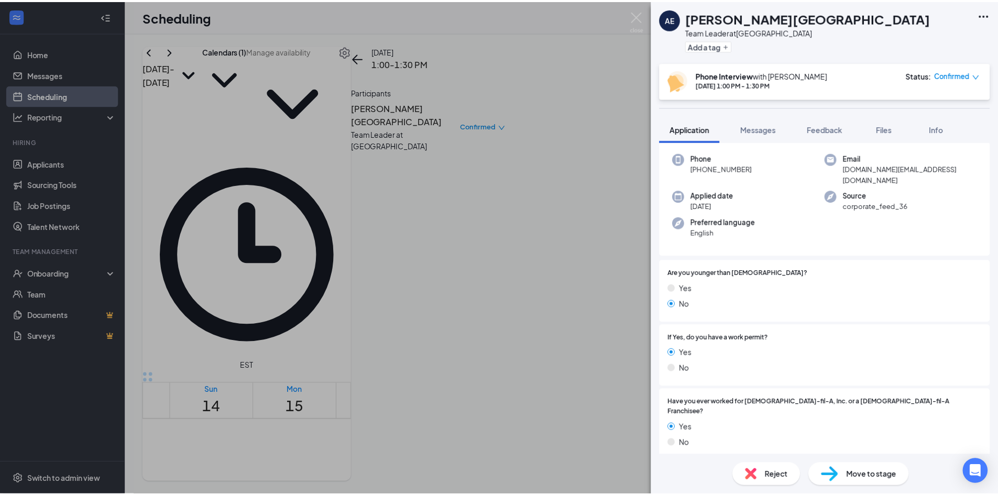
scroll to position [0, 0]
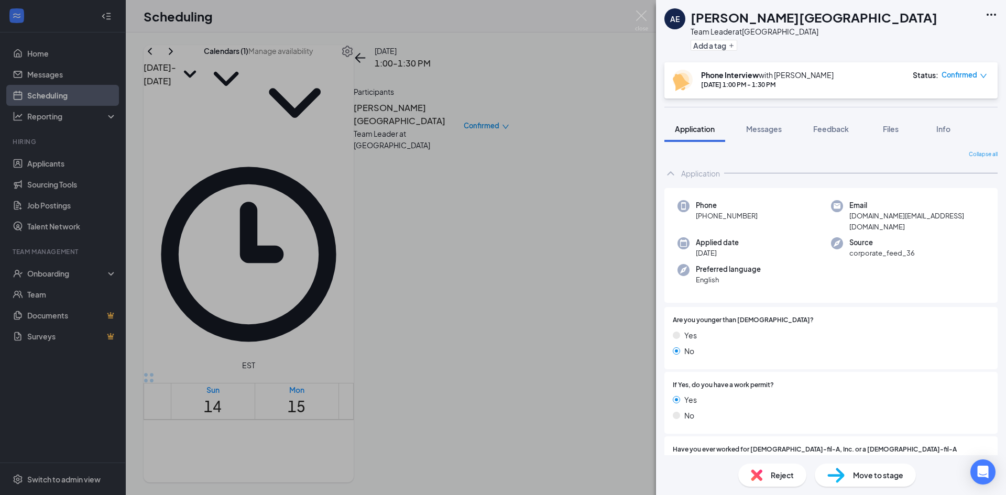
click at [519, 240] on div "AE [PERSON_NAME] Team Leader at [GEOGRAPHIC_DATA] Add a tag Phone Interview wit…" at bounding box center [503, 247] width 1006 height 495
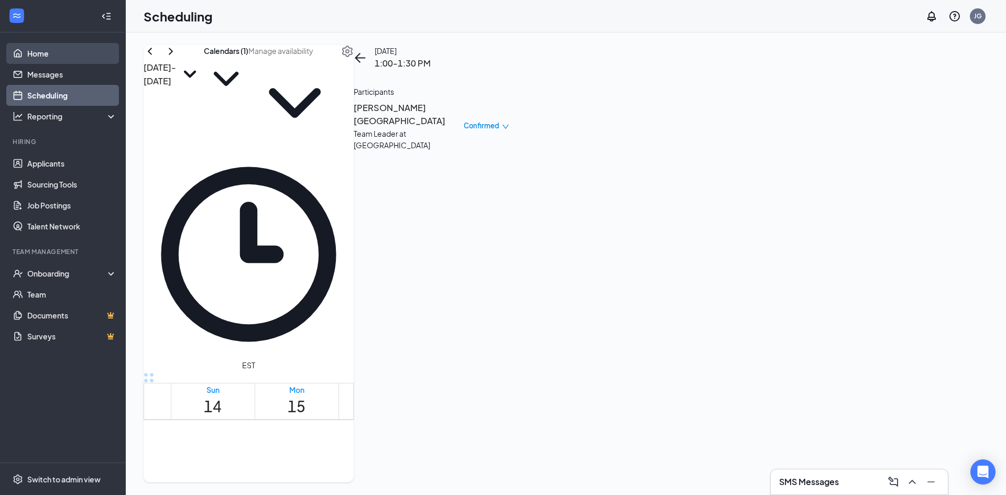
click at [43, 62] on link "Home" at bounding box center [72, 53] width 90 height 21
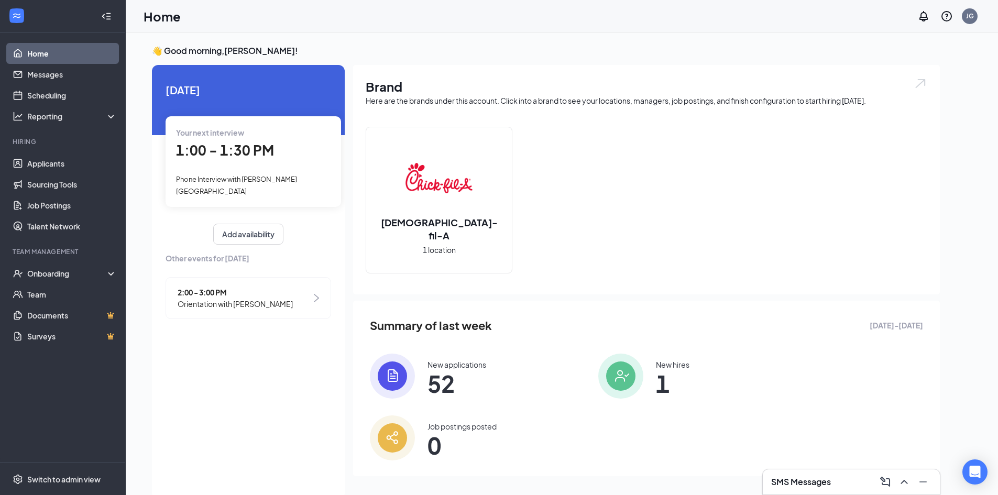
click at [220, 154] on span "1:00 - 1:30 PM" at bounding box center [225, 149] width 98 height 17
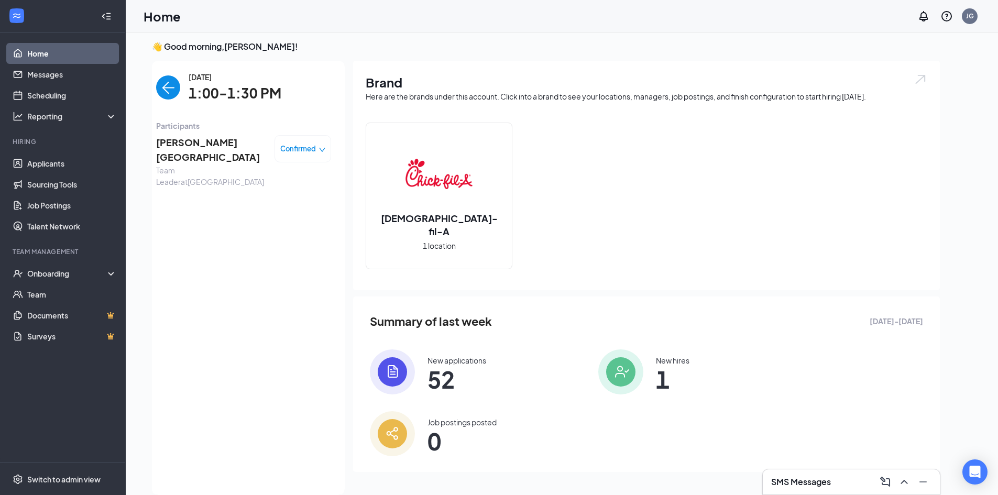
click at [198, 138] on span "[PERSON_NAME][GEOGRAPHIC_DATA]" at bounding box center [211, 150] width 110 height 30
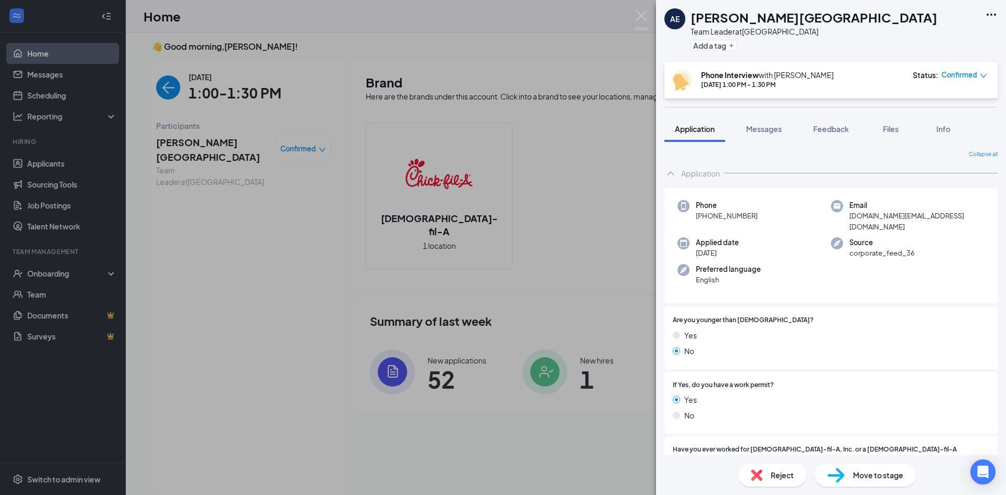
click at [524, 38] on div "AE [PERSON_NAME] Team Leader at [GEOGRAPHIC_DATA] Add a tag Phone Interview wit…" at bounding box center [503, 247] width 1006 height 495
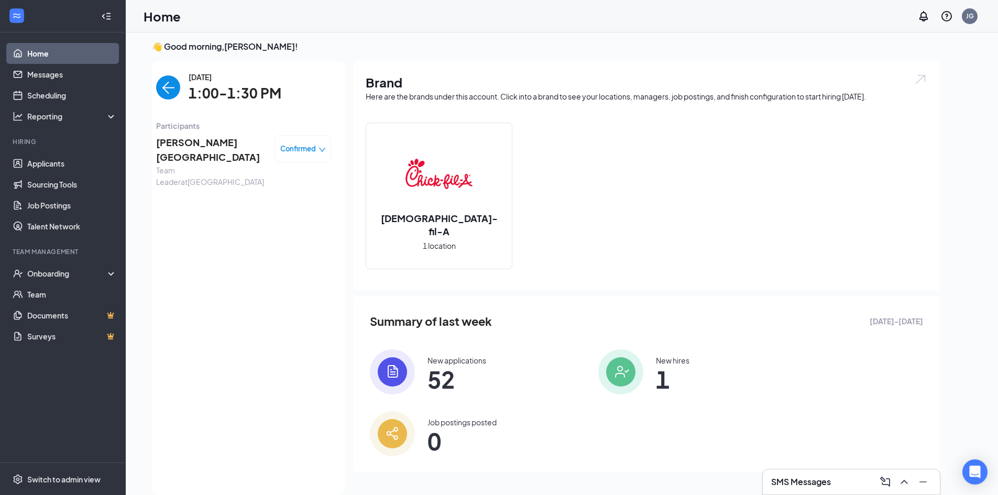
click at [184, 91] on div "[DATE] 1:00-1:30 PM" at bounding box center [243, 87] width 175 height 33
click at [54, 173] on link "Applicants" at bounding box center [72, 163] width 90 height 21
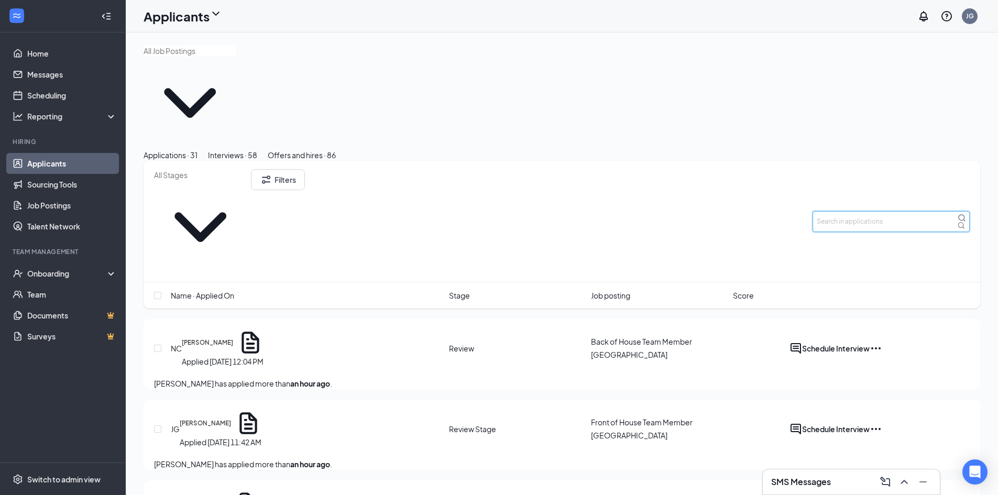
click at [845, 211] on input "text" at bounding box center [891, 221] width 157 height 21
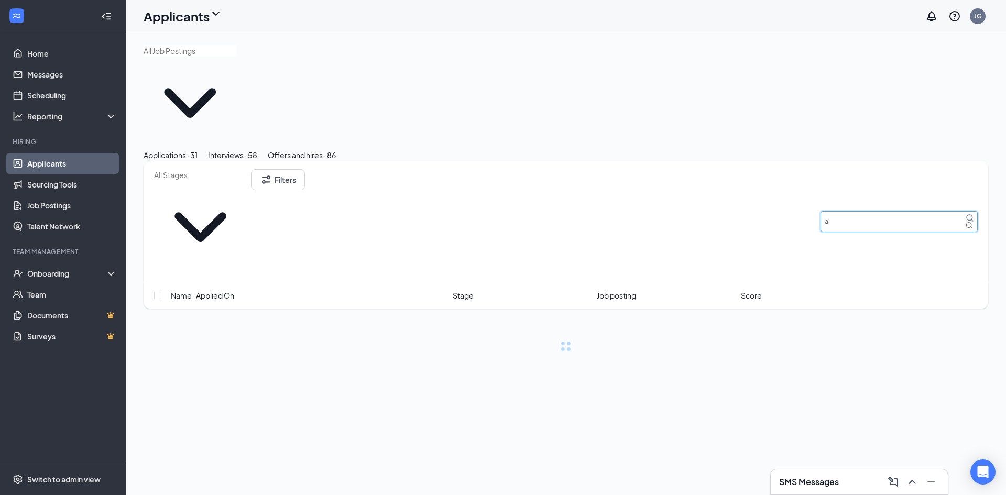
type input "a"
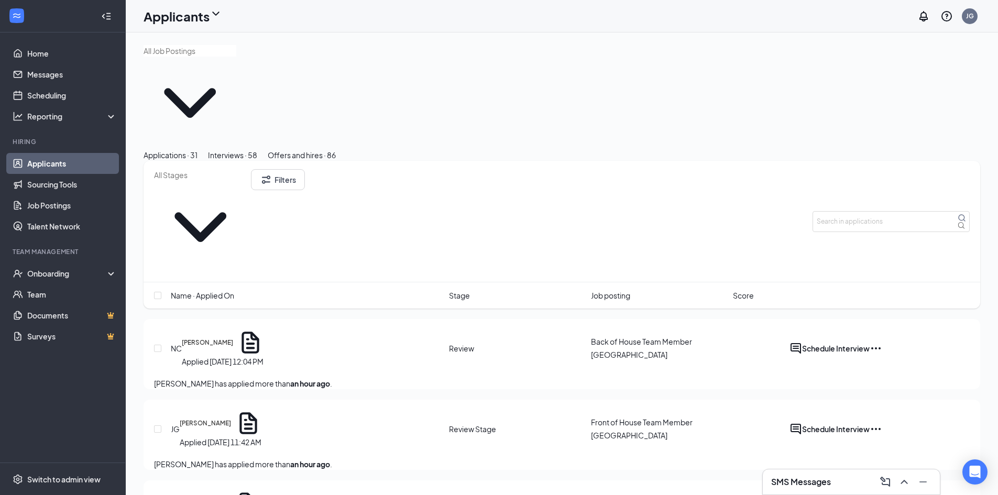
click at [865, 161] on div "Filters" at bounding box center [562, 222] width 837 height 122
click at [863, 211] on input "text" at bounding box center [891, 221] width 157 height 21
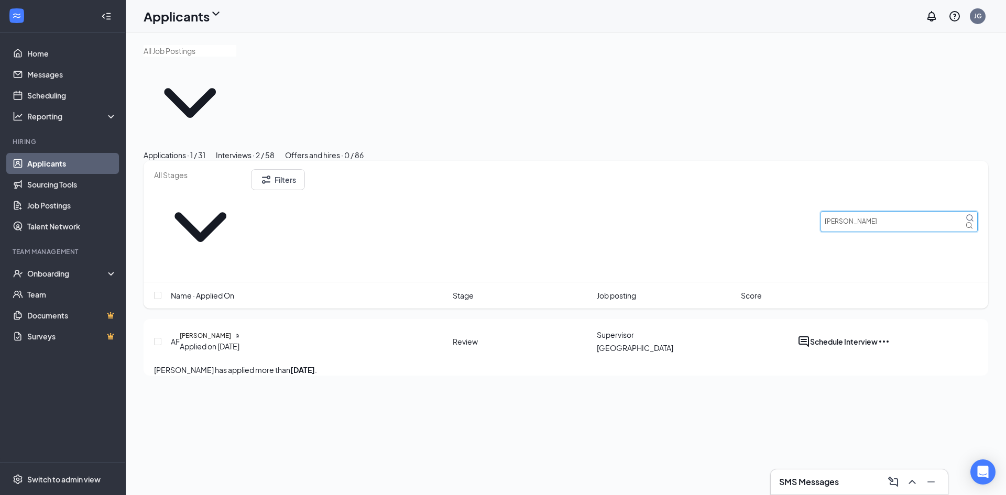
type input "[PERSON_NAME]"
click at [275, 149] on button "Interviews · 2 / 58" at bounding box center [245, 155] width 59 height 12
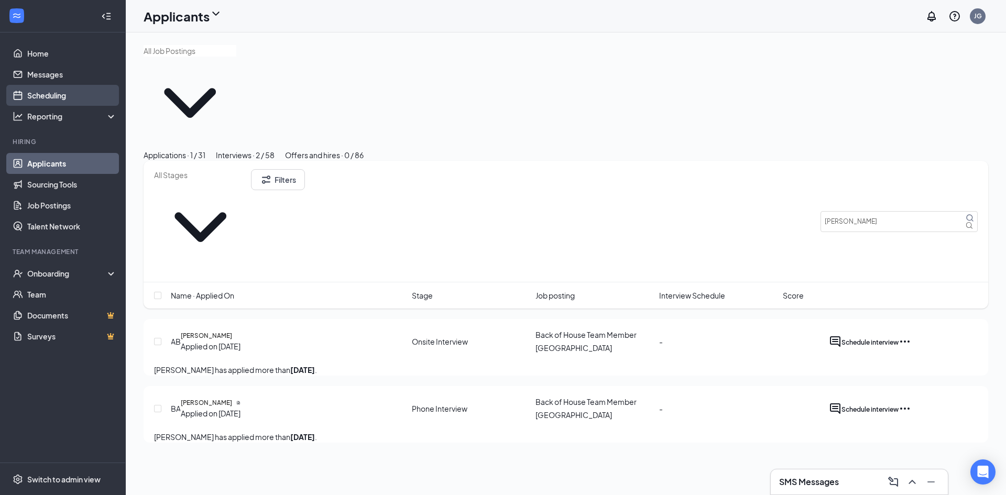
click at [39, 89] on link "Scheduling" at bounding box center [72, 95] width 90 height 21
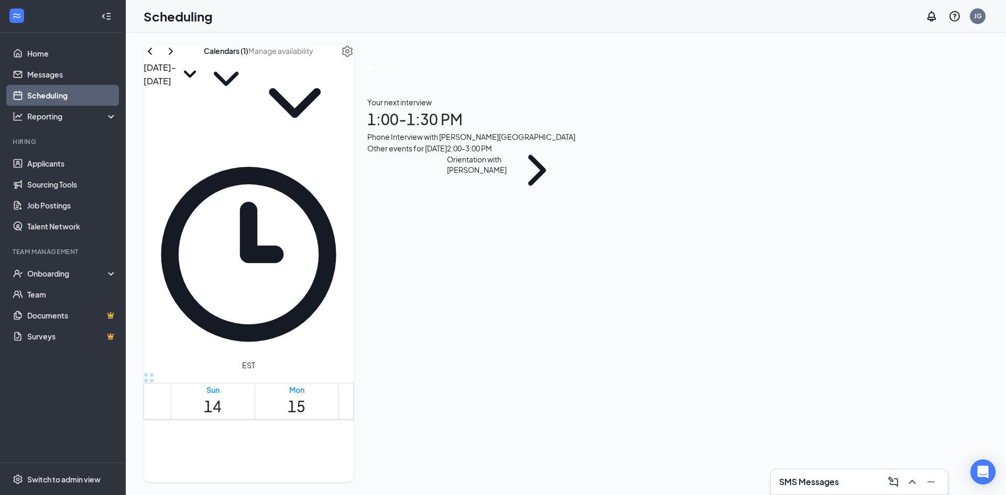
scroll to position [725, 0]
click at [589, 215] on div "Unavailable in basic plan [DATE] Your next interview 1:00 - 1:30 PM Phone Inter…" at bounding box center [471, 130] width 235 height 170
click at [810, 472] on h3 "SMS Messages" at bounding box center [809, 482] width 60 height 12
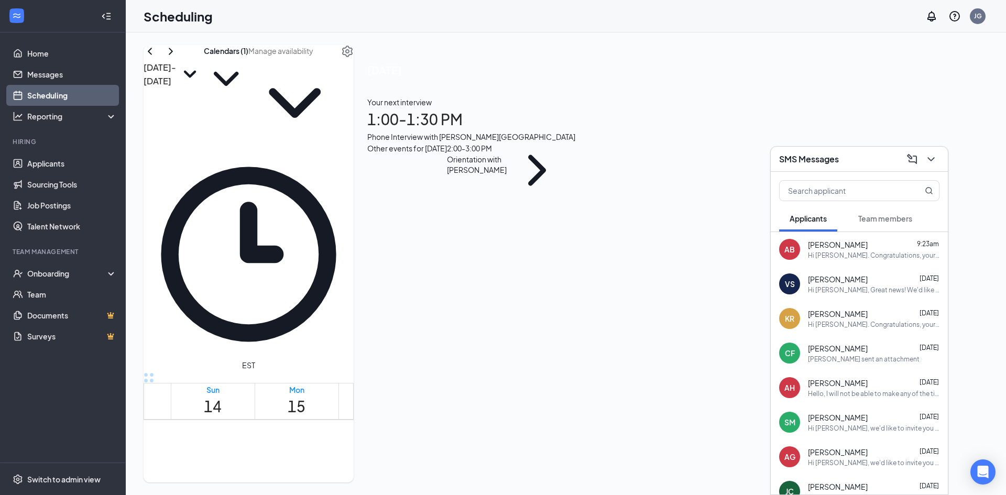
click at [865, 240] on div "[PERSON_NAME] 9:23am" at bounding box center [874, 244] width 132 height 10
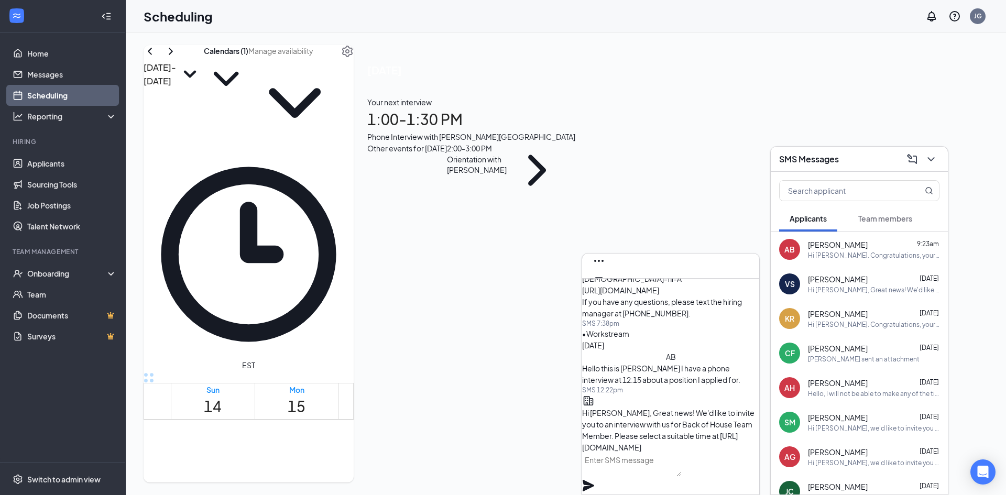
scroll to position [-157, 0]
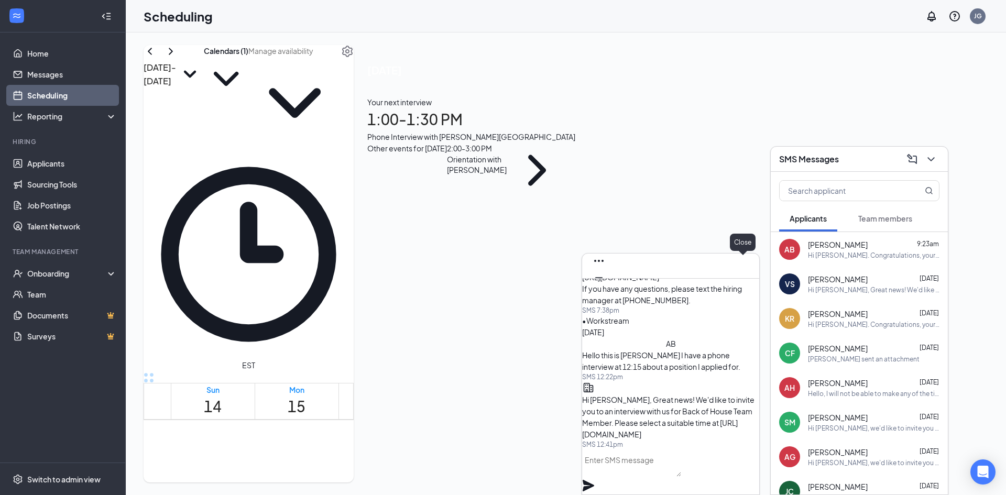
click at [605, 288] on icon "Cross" at bounding box center [599, 294] width 13 height 13
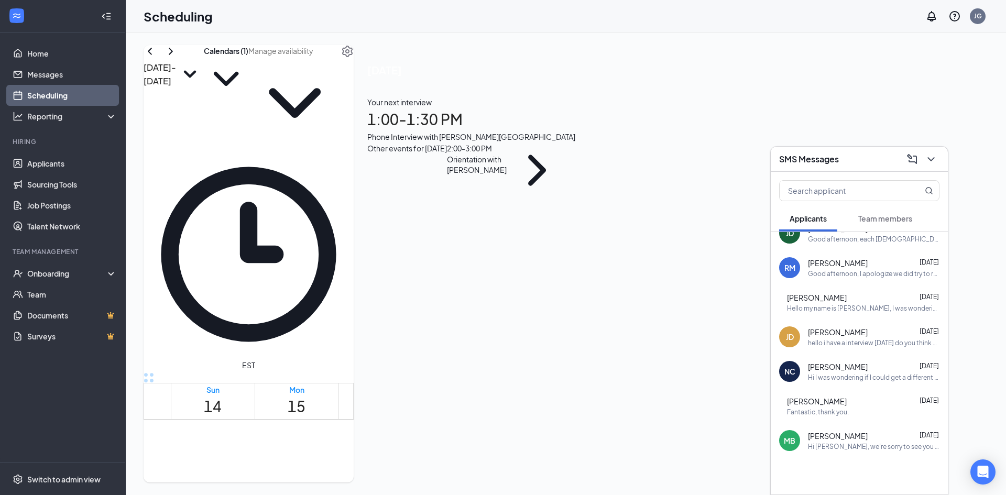
scroll to position [309, 0]
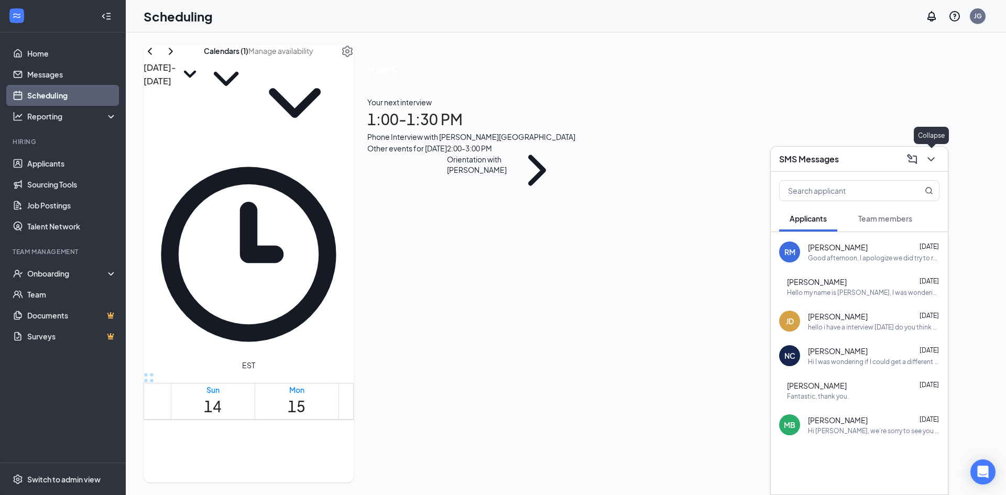
click at [937, 162] on icon "ChevronDown" at bounding box center [931, 159] width 13 height 13
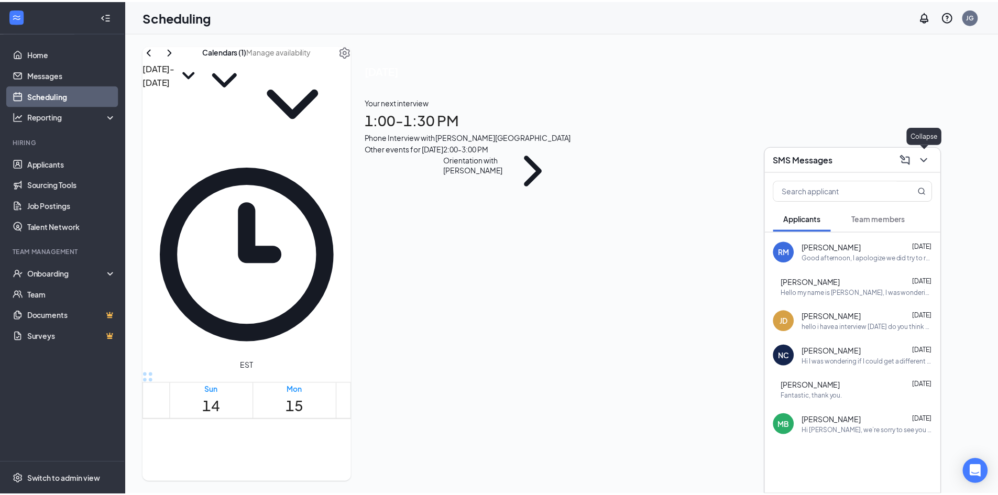
scroll to position [0, 0]
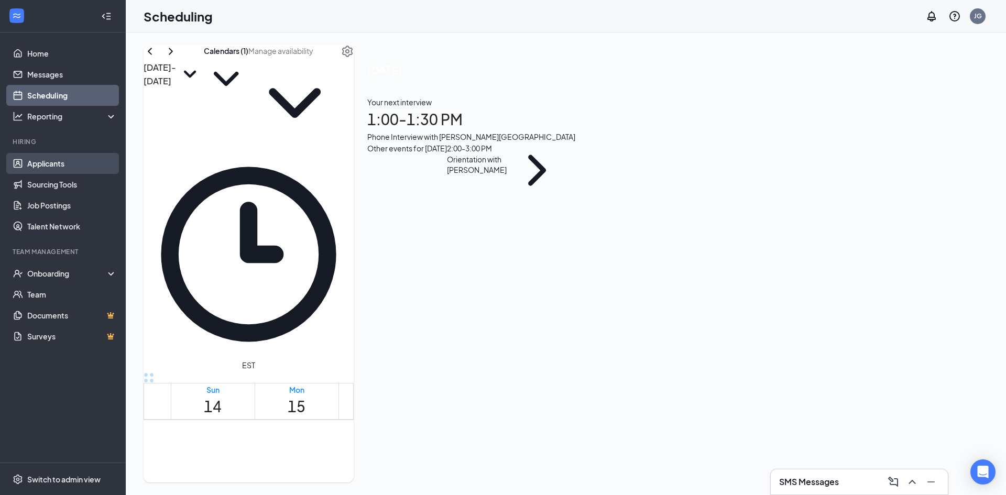
click at [75, 169] on link "Applicants" at bounding box center [72, 163] width 90 height 21
